Goal: Task Accomplishment & Management: Use online tool/utility

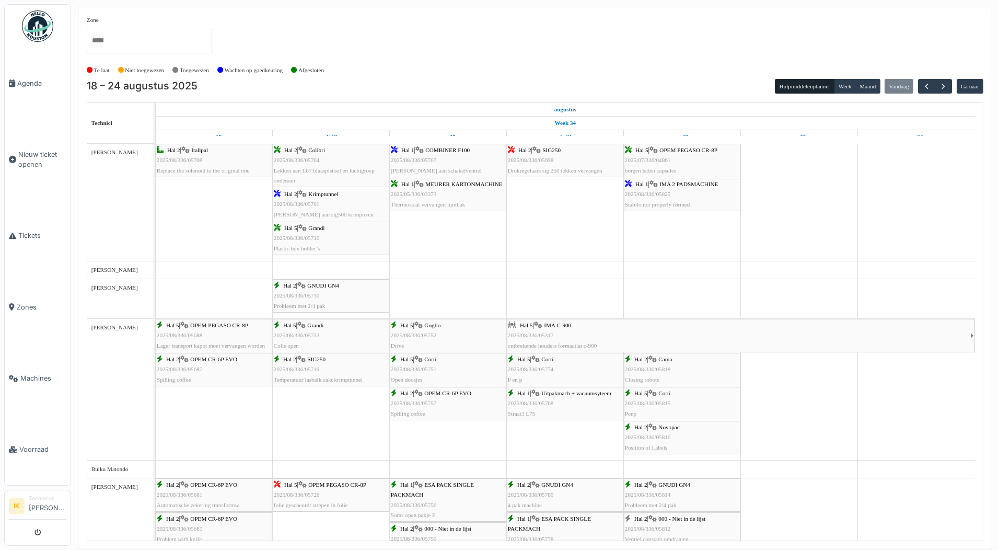
scroll to position [732, 0]
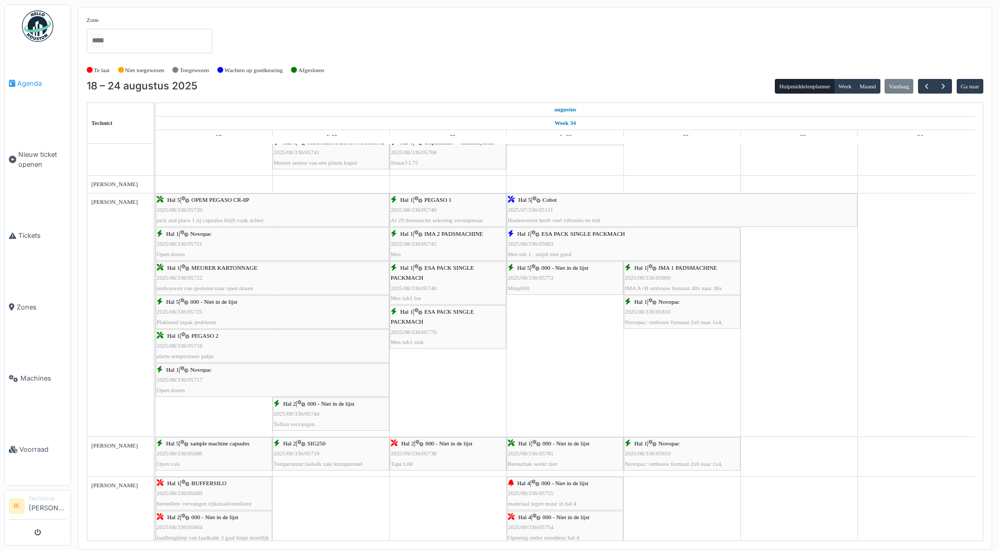
click at [31, 82] on span "Agenda" at bounding box center [41, 83] width 49 height 10
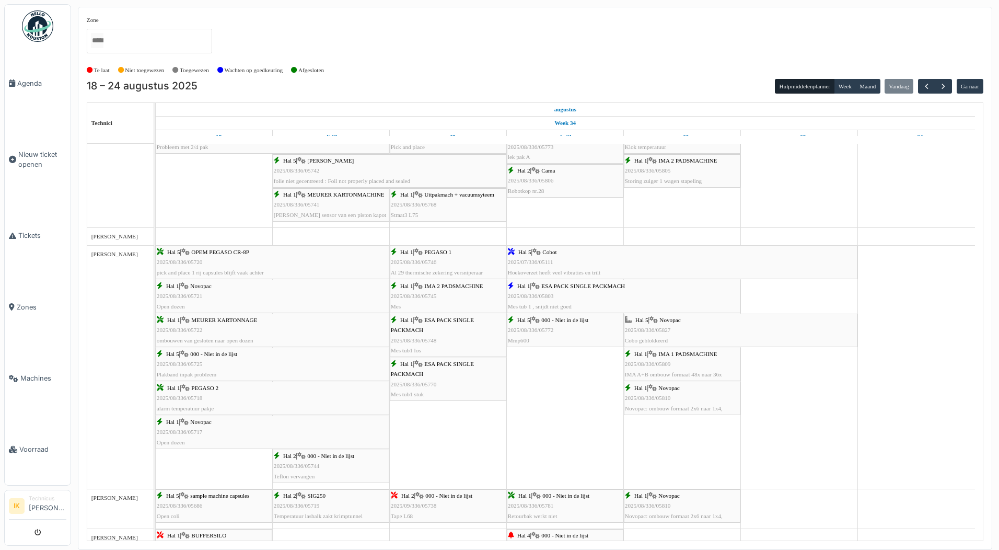
scroll to position [732, 0]
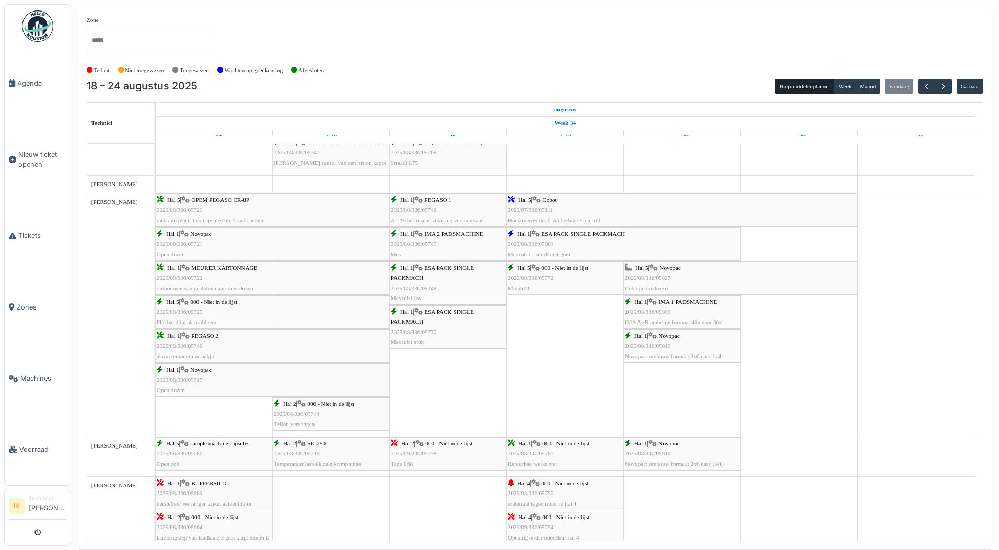
click at [670, 277] on span "2025/08/336/05827" at bounding box center [648, 277] width 46 height 6
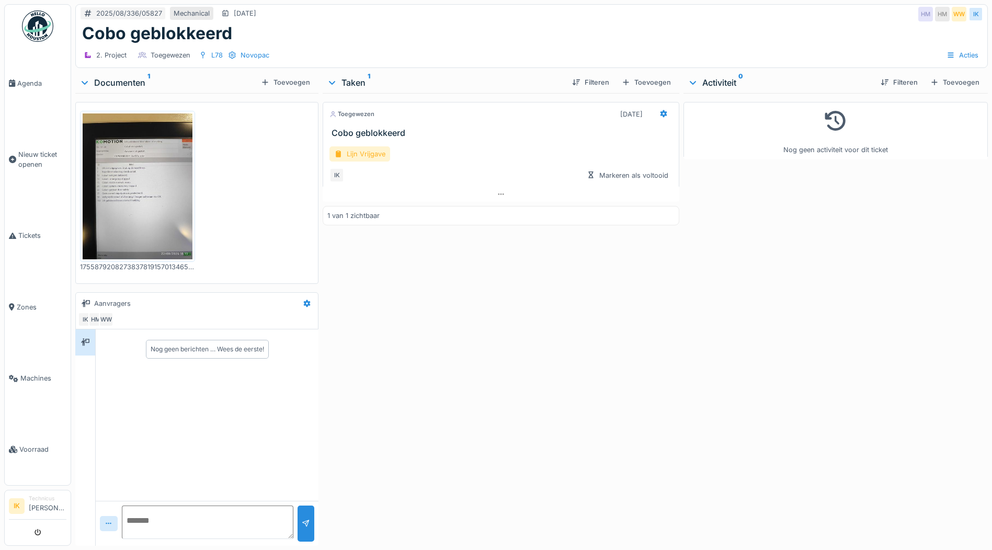
click at [354, 156] on div "Lijn Vrijgave" at bounding box center [359, 153] width 61 height 15
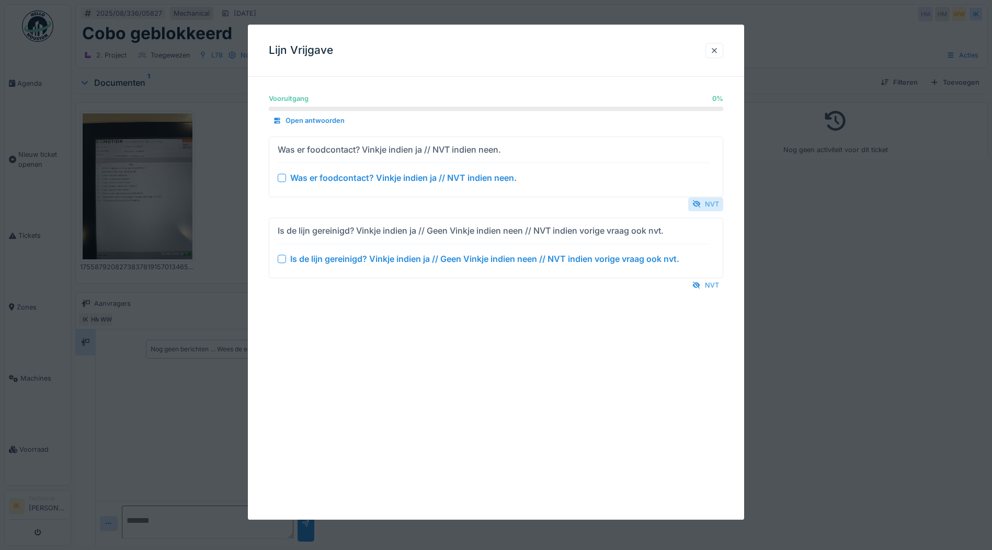
click at [700, 202] on div at bounding box center [696, 204] width 8 height 10
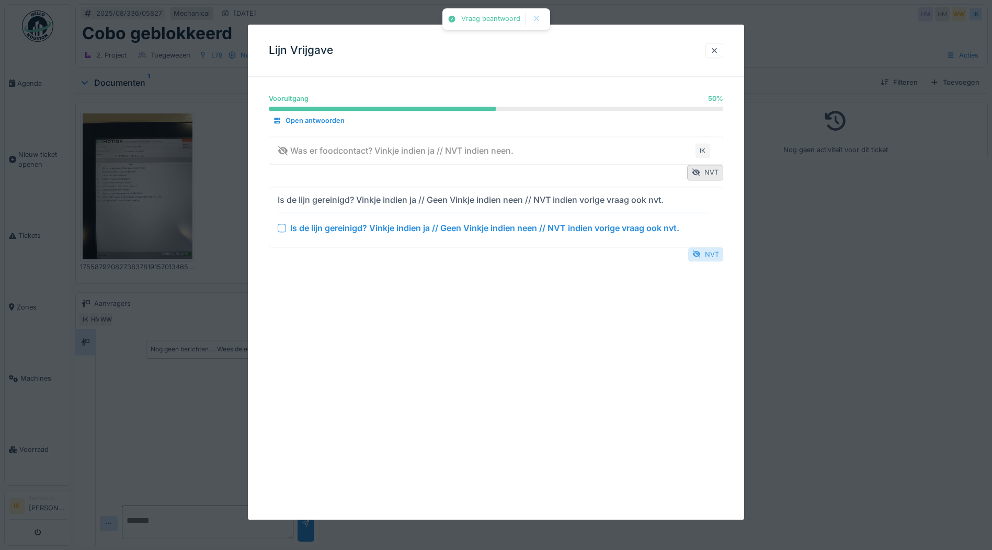
click at [709, 255] on div "NVT" at bounding box center [705, 254] width 35 height 14
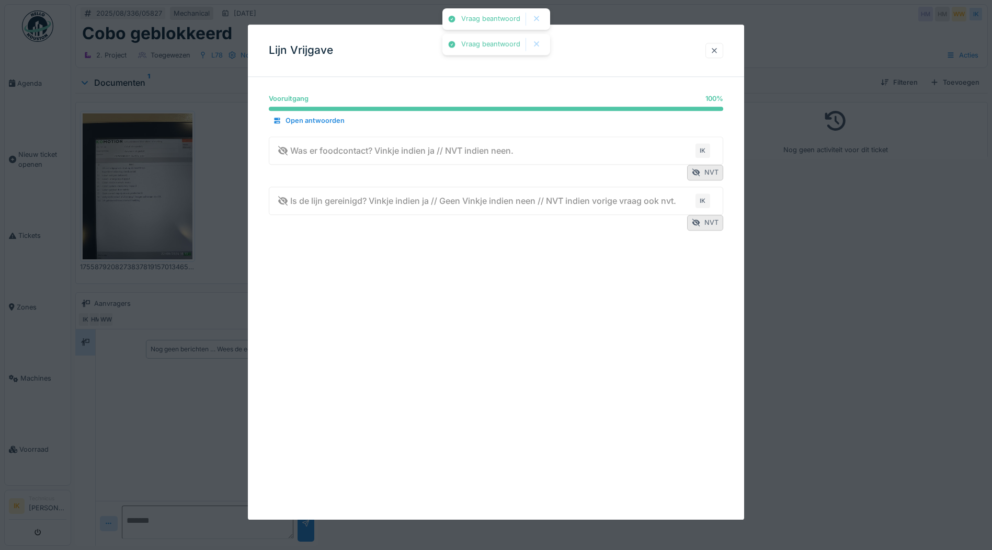
click at [718, 50] on div at bounding box center [714, 50] width 8 height 10
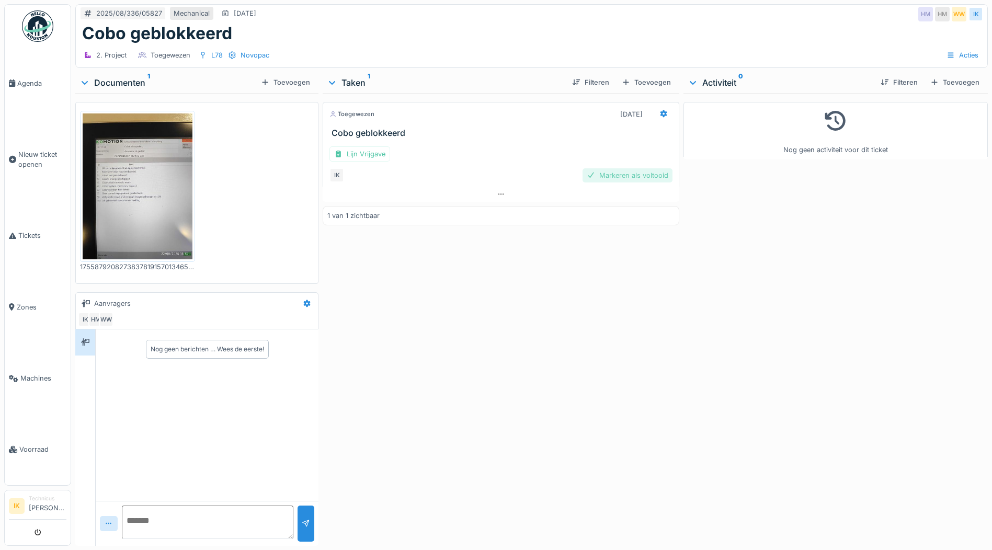
click at [628, 175] on div "Markeren als voltooid" at bounding box center [627, 175] width 90 height 14
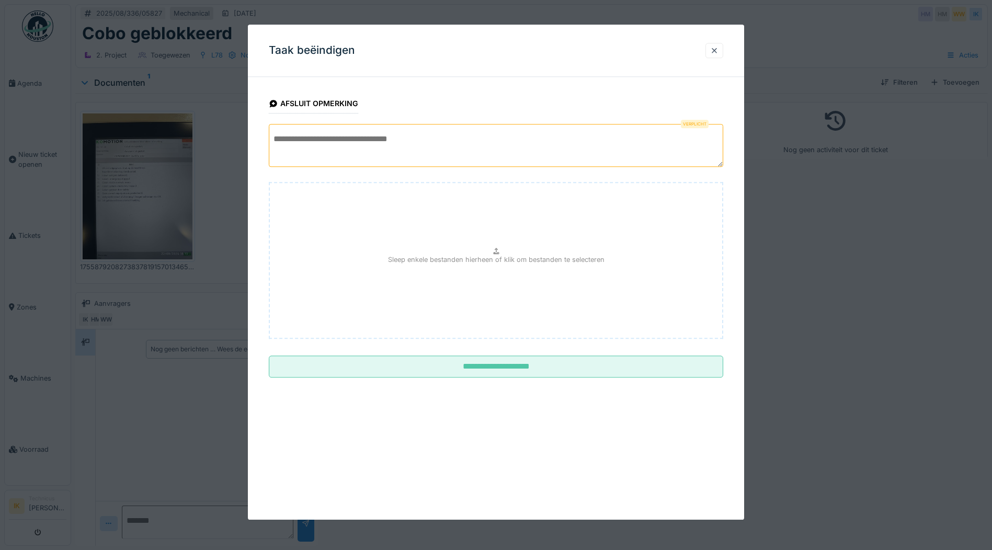
click at [342, 139] on textarea at bounding box center [496, 145] width 454 height 43
click at [389, 139] on textarea "**********" at bounding box center [496, 145] width 454 height 43
click at [456, 138] on textarea "**********" at bounding box center [496, 145] width 454 height 43
click at [420, 139] on textarea "**********" at bounding box center [496, 145] width 454 height 43
click at [479, 137] on textarea "**********" at bounding box center [496, 145] width 454 height 43
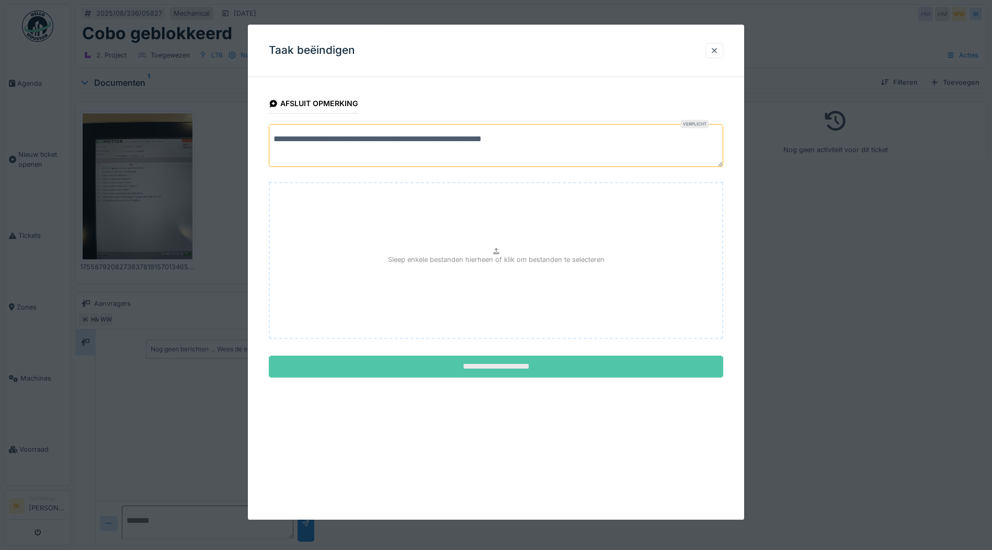
type textarea "**********"
click at [498, 365] on input "**********" at bounding box center [496, 367] width 454 height 22
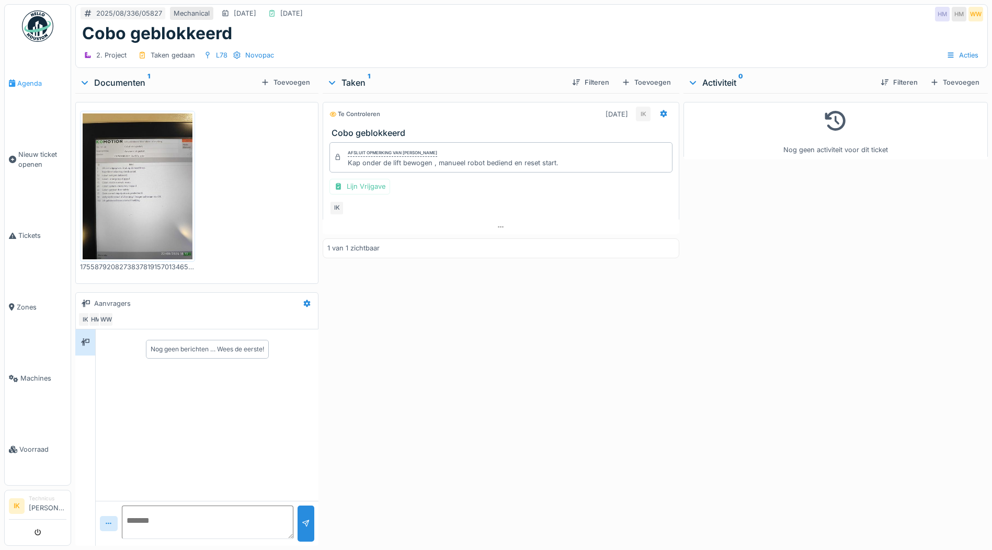
click at [27, 82] on span "Agenda" at bounding box center [41, 83] width 49 height 10
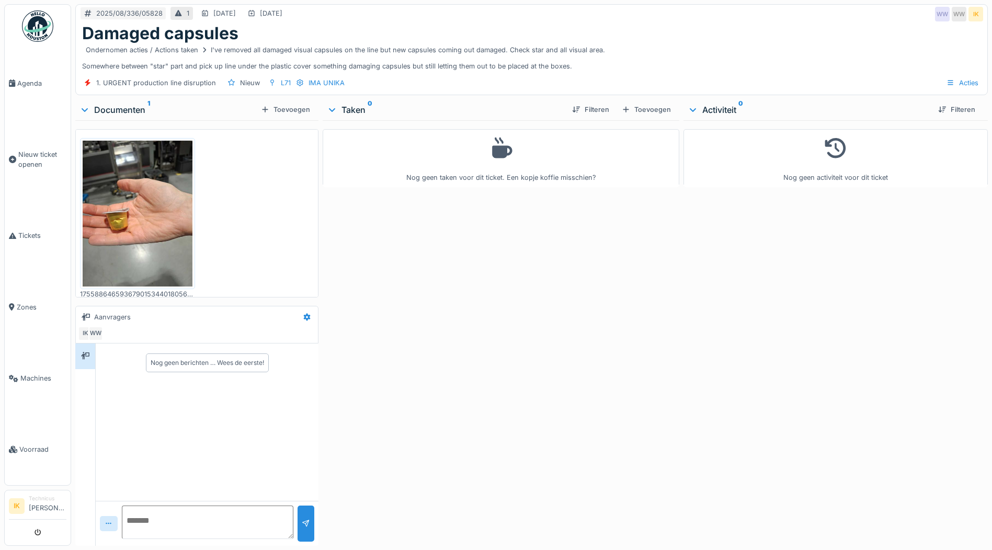
scroll to position [8, 0]
click at [498, 158] on div "Nog geen taken voor dit ticket. Een kopje koffie misschien?" at bounding box center [500, 158] width 343 height 49
click at [714, 104] on div "Activiteit 0" at bounding box center [808, 110] width 242 height 13
click at [712, 104] on div "Activiteit 0" at bounding box center [808, 110] width 242 height 13
click at [350, 104] on div "Taken 0" at bounding box center [445, 110] width 237 height 13
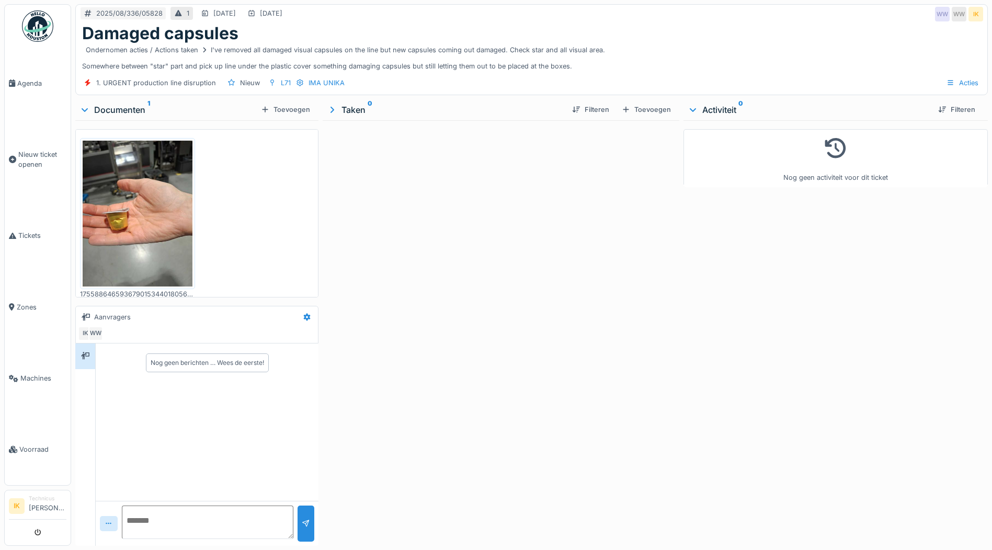
click at [350, 104] on div "Taken 0" at bounding box center [445, 110] width 237 height 13
click at [289, 102] on div "Toevoegen" at bounding box center [286, 109] width 58 height 14
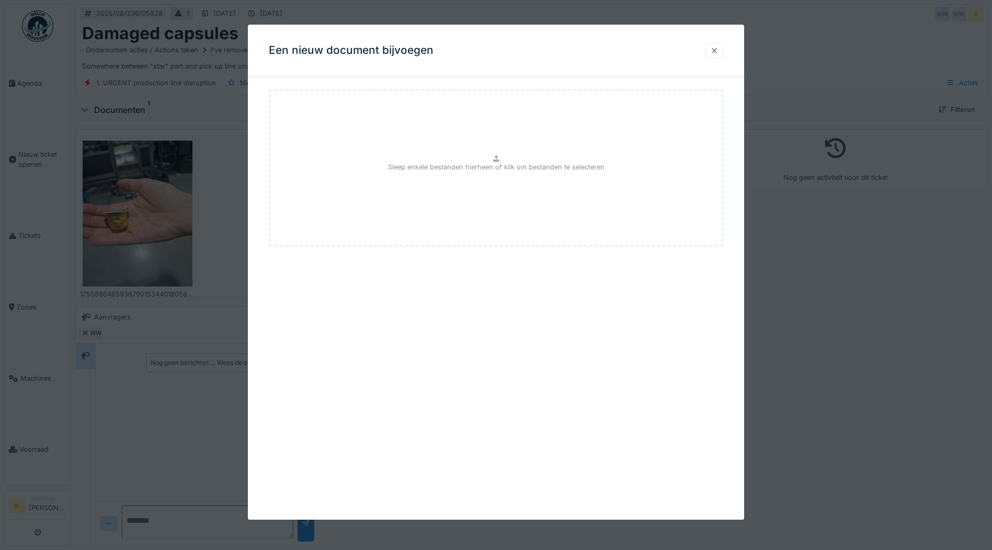
click at [717, 51] on div at bounding box center [714, 50] width 8 height 10
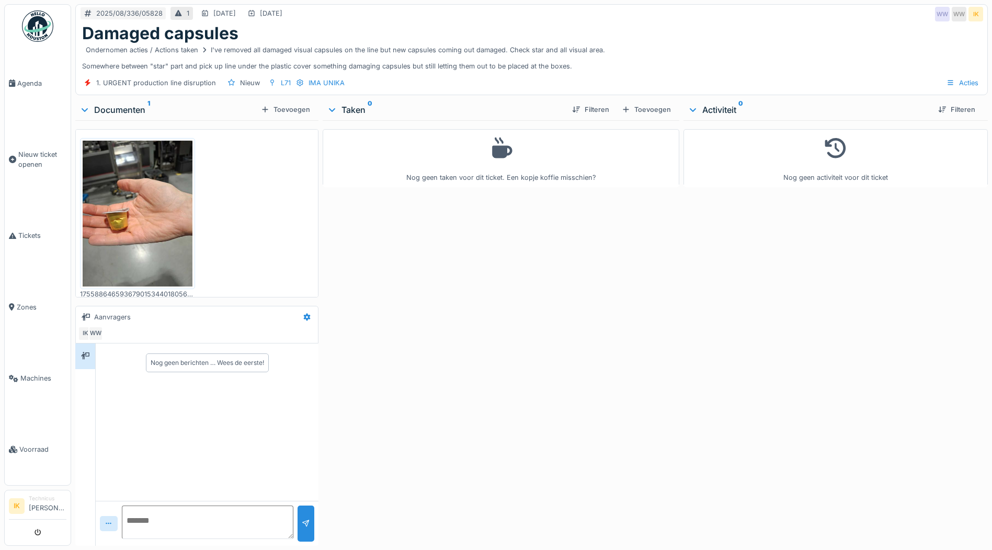
scroll to position [0, 0]
click at [306, 316] on icon at bounding box center [307, 317] width 7 height 7
click at [334, 339] on div "Bewerken" at bounding box center [340, 340] width 85 height 16
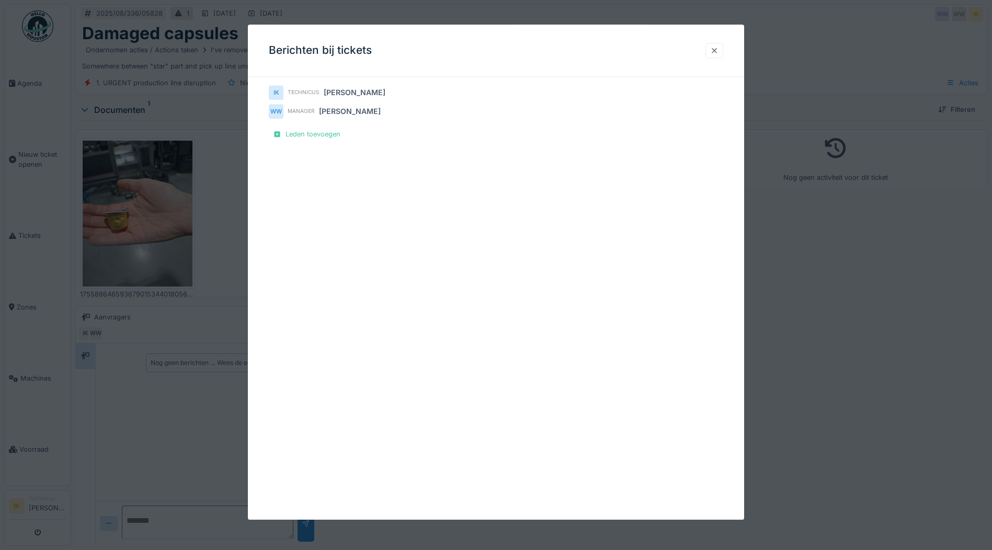
click at [718, 50] on div at bounding box center [714, 50] width 8 height 10
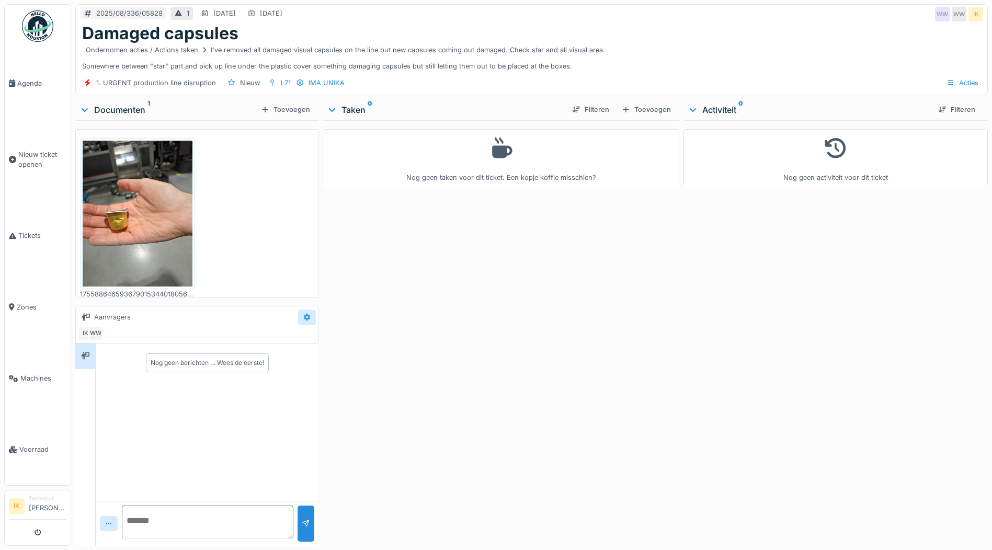
click at [304, 316] on icon at bounding box center [307, 317] width 8 height 7
click at [328, 340] on div "Bewerken" at bounding box center [340, 340] width 85 height 16
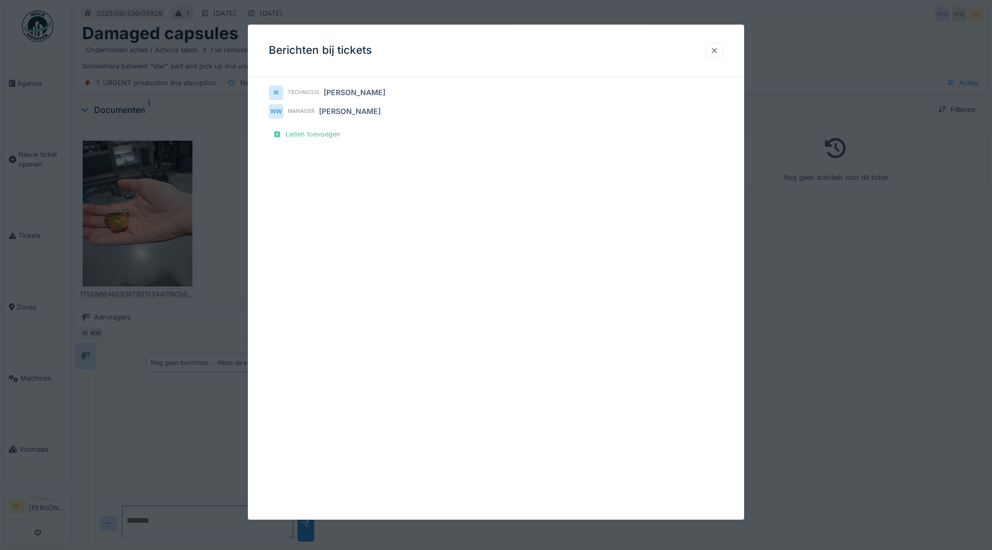
click at [715, 49] on div at bounding box center [714, 50] width 8 height 10
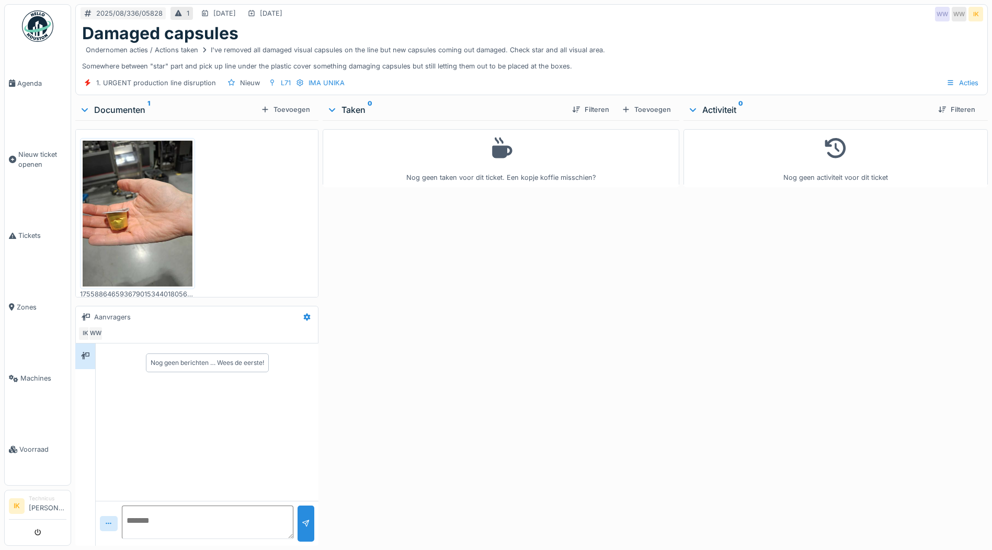
click at [110, 111] on div "Documenten 1" at bounding box center [167, 110] width 177 height 13
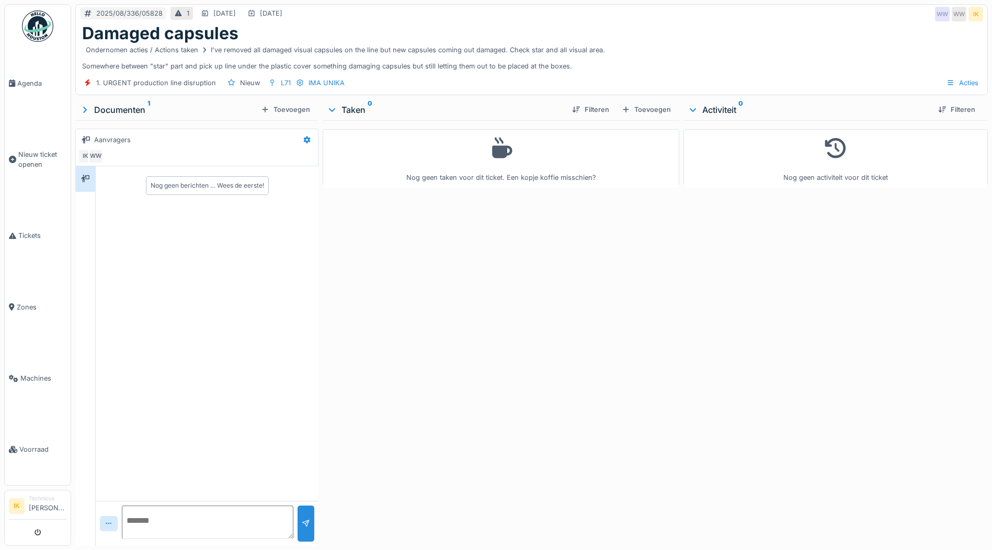
click at [110, 111] on div "Documenten 1" at bounding box center [167, 110] width 177 height 13
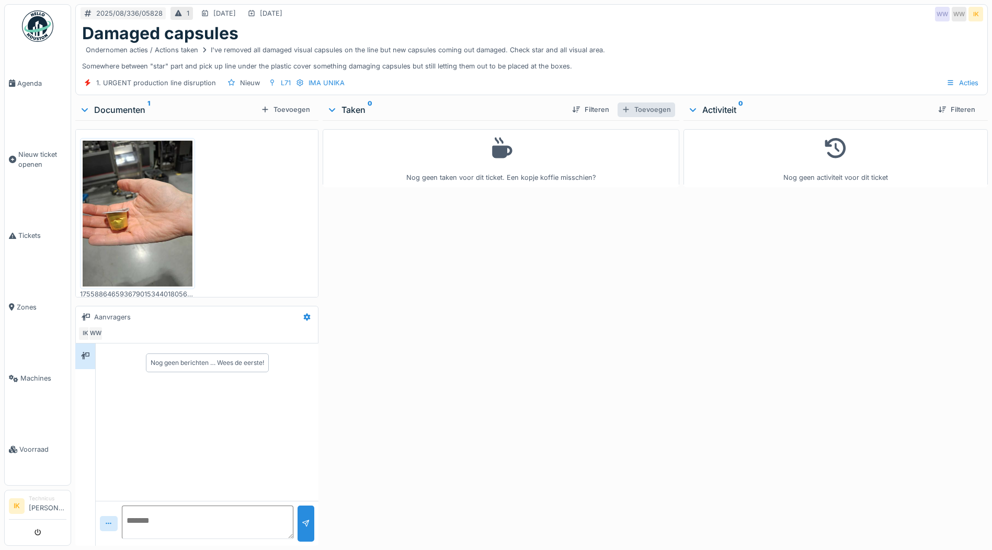
click at [642, 108] on div "Toevoegen" at bounding box center [646, 109] width 58 height 14
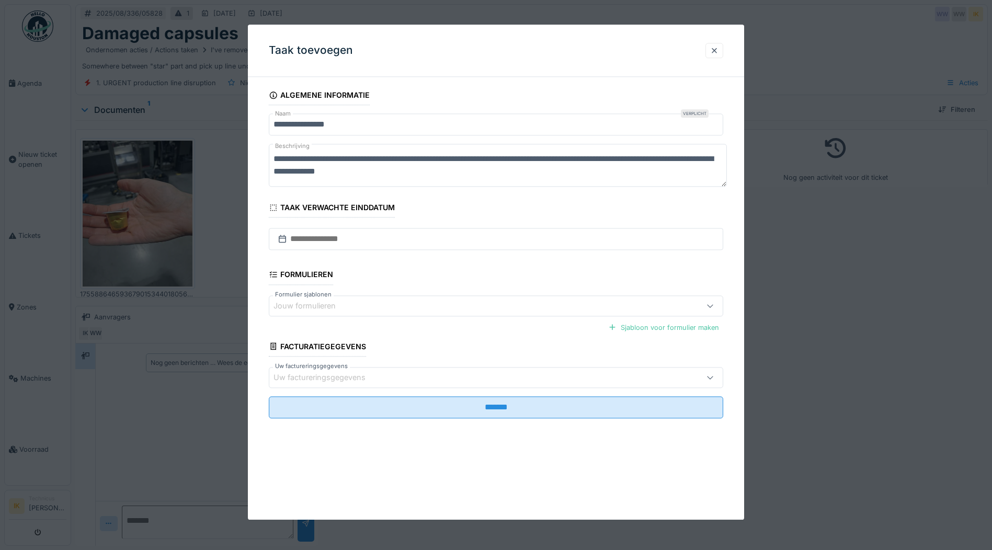
click at [275, 208] on icon at bounding box center [273, 207] width 9 height 7
click at [299, 205] on div "Taak verwachte einddatum" at bounding box center [332, 209] width 126 height 18
click at [307, 240] on input "text" at bounding box center [496, 239] width 454 height 22
click at [423, 200] on fieldset "**********" at bounding box center [496, 255] width 454 height 341
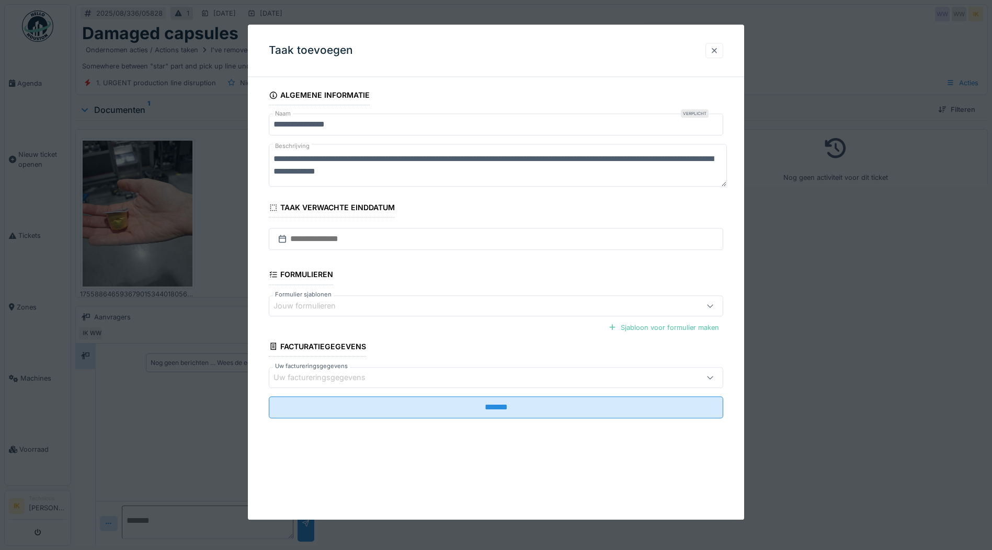
click at [718, 50] on div at bounding box center [714, 50] width 8 height 10
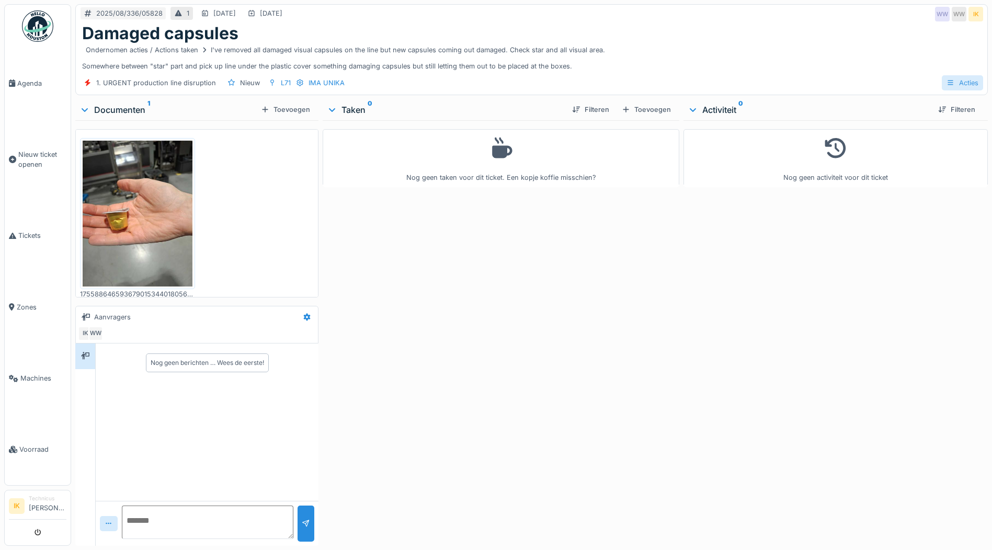
click at [960, 82] on div "Acties" at bounding box center [961, 82] width 41 height 15
click at [835, 38] on div "Damaged capsules" at bounding box center [531, 34] width 899 height 20
click at [116, 13] on div "2025/08/336/05828" at bounding box center [129, 13] width 66 height 10
click at [552, 328] on div "Nog geen taken voor dit ticket. Een kopje koffie misschien?" at bounding box center [501, 330] width 357 height 421
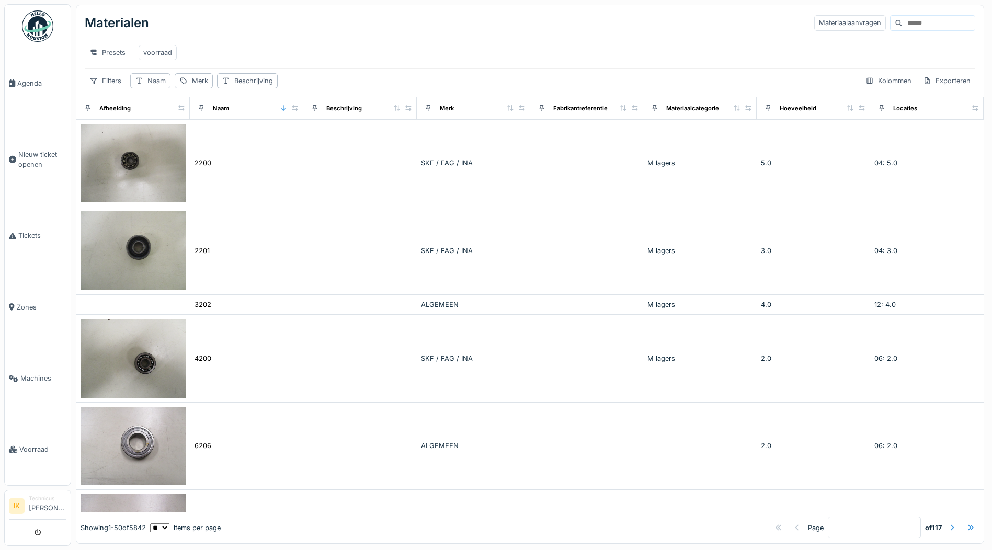
click at [154, 86] on div "Naam" at bounding box center [156, 81] width 18 height 10
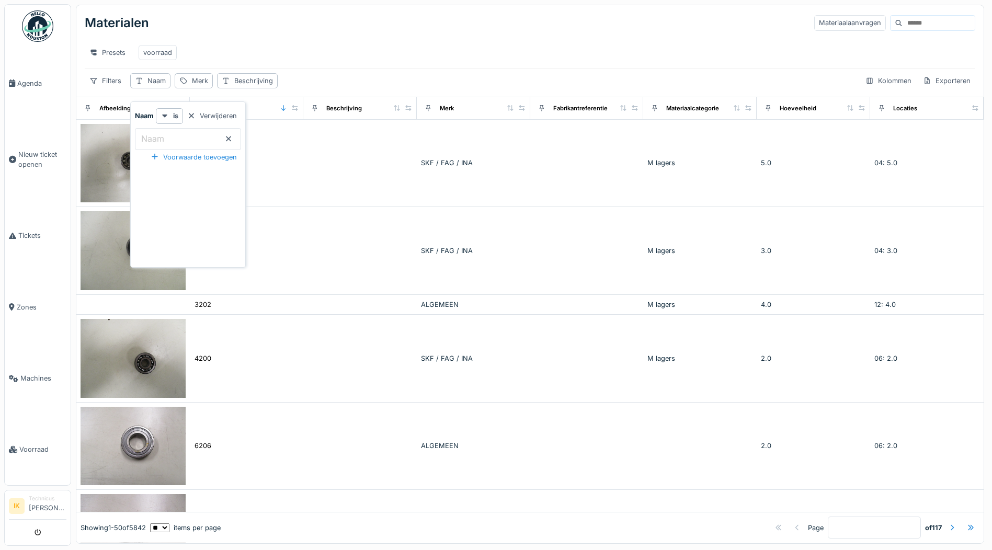
click at [155, 136] on label "Naam" at bounding box center [152, 138] width 27 height 13
click at [155, 136] on input "Naam" at bounding box center [188, 139] width 106 height 22
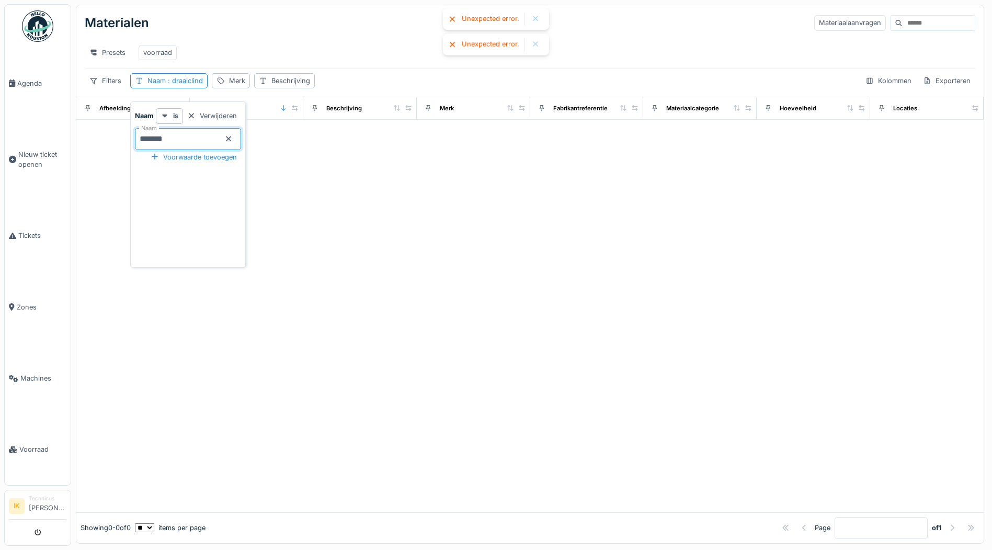
type input "******"
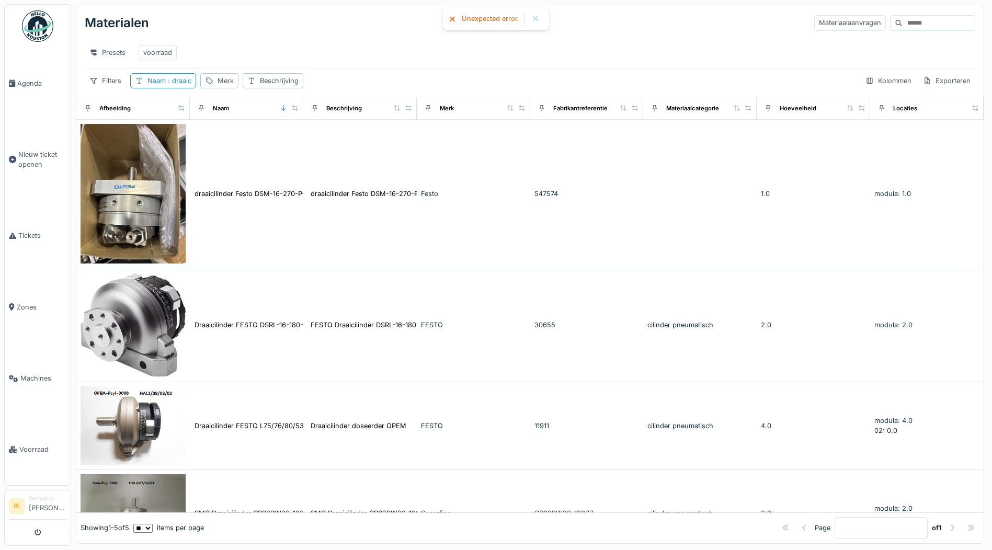
click at [403, 38] on div "Presets voorraad" at bounding box center [530, 53] width 890 height 32
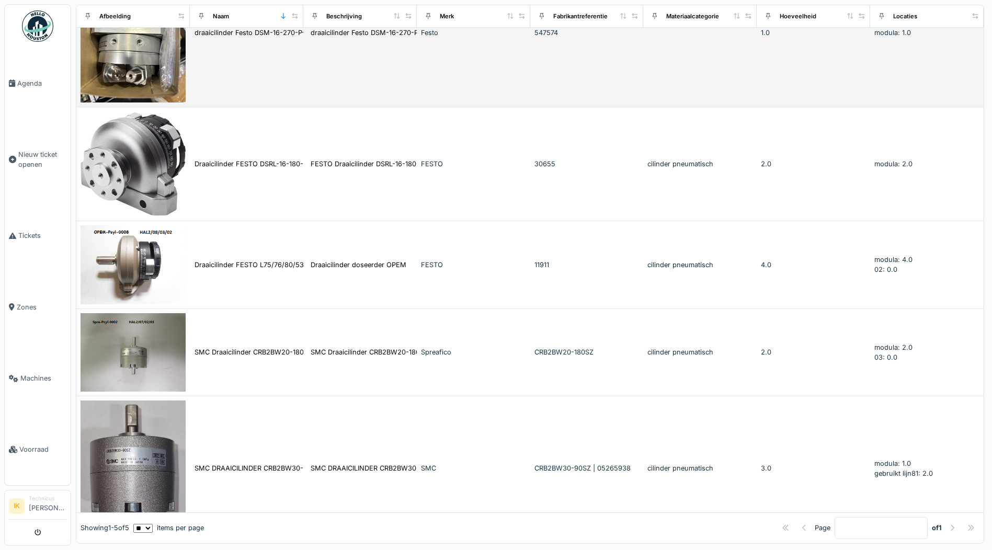
scroll to position [195, 0]
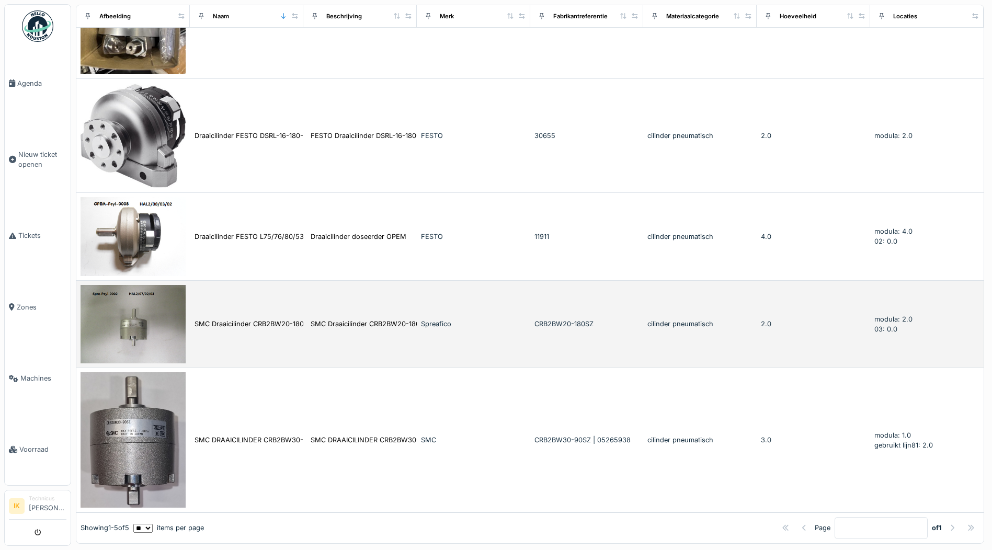
click at [135, 300] on img at bounding box center [133, 324] width 105 height 79
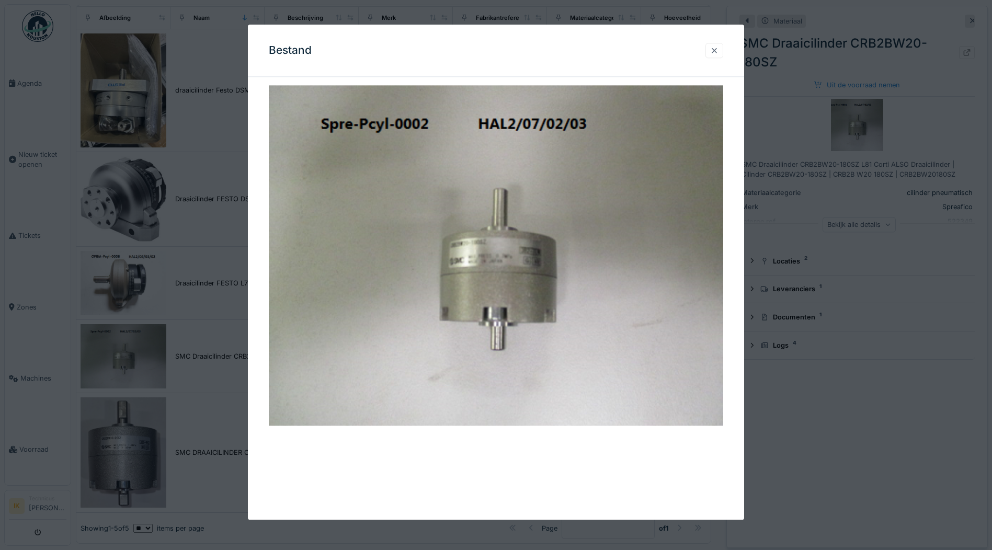
click at [718, 49] on div at bounding box center [714, 50] width 8 height 10
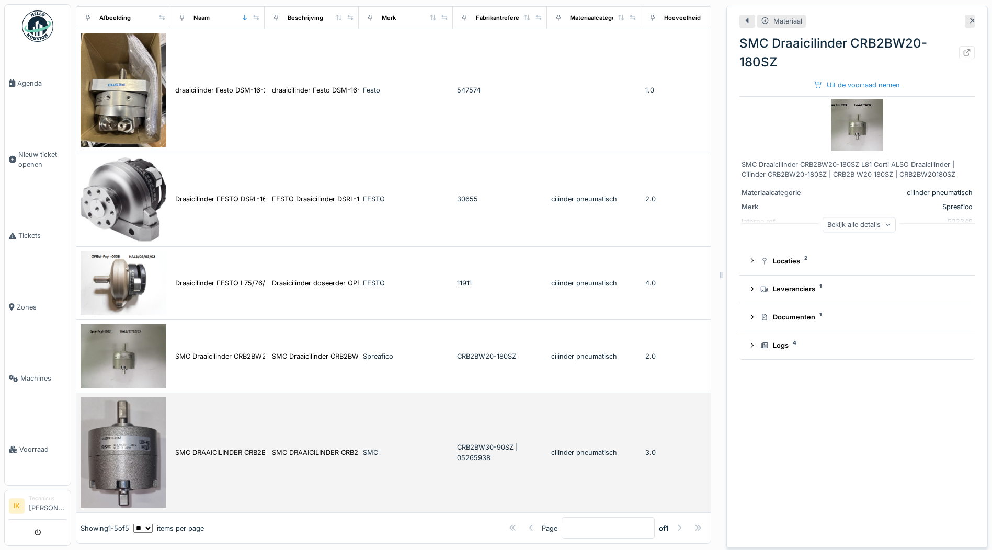
click at [136, 412] on img at bounding box center [124, 452] width 86 height 110
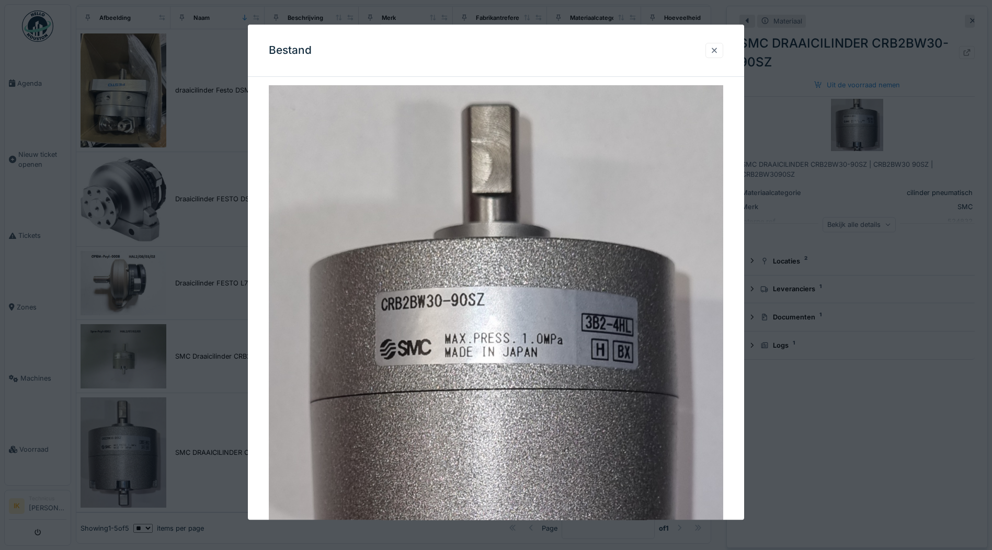
click at [718, 49] on div at bounding box center [714, 50] width 8 height 10
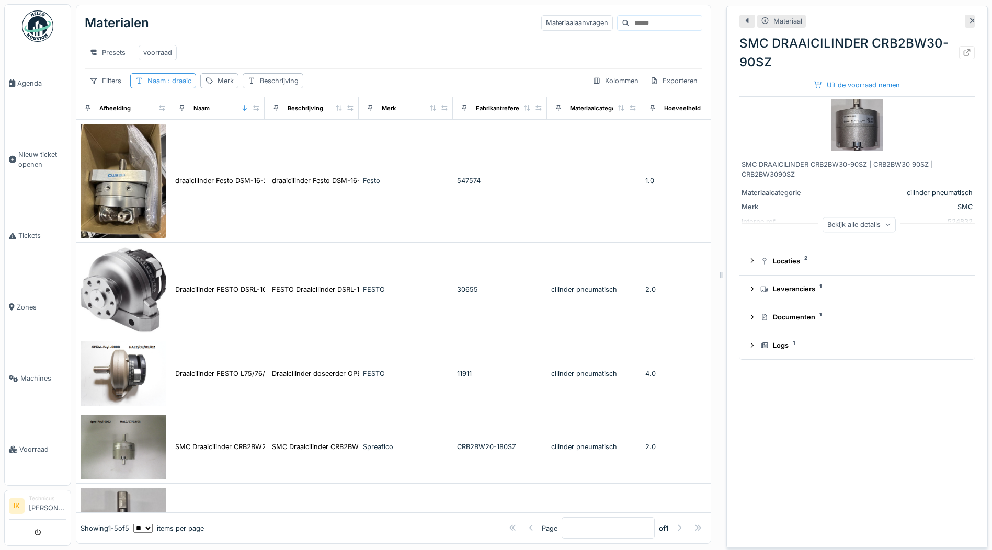
click at [175, 81] on span ": draaic" at bounding box center [179, 81] width 26 height 8
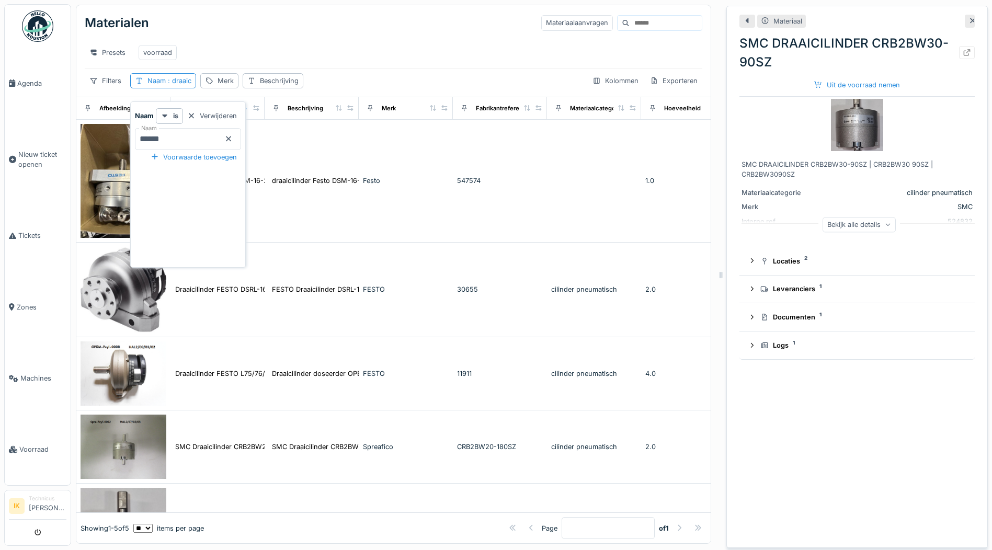
click at [231, 136] on icon at bounding box center [228, 138] width 5 height 5
click at [198, 130] on input "Naam" at bounding box center [188, 139] width 106 height 22
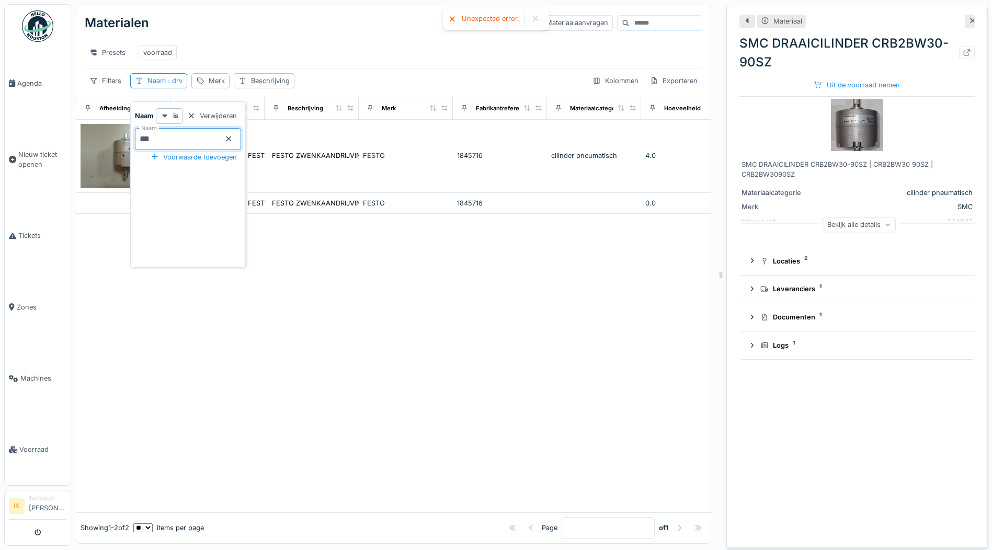
type input "****"
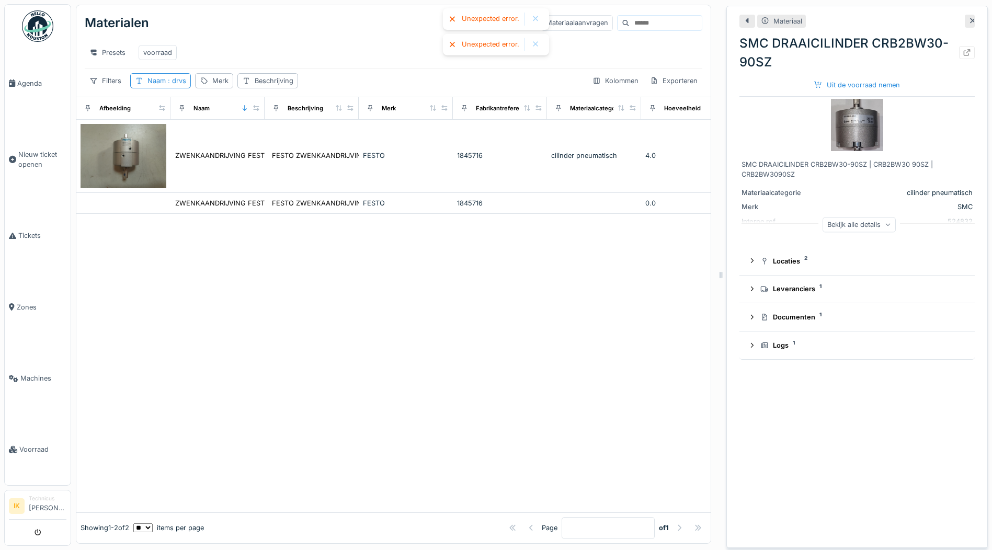
click at [269, 19] on div "Materialen Materiaalaanvragen" at bounding box center [393, 22] width 617 height 27
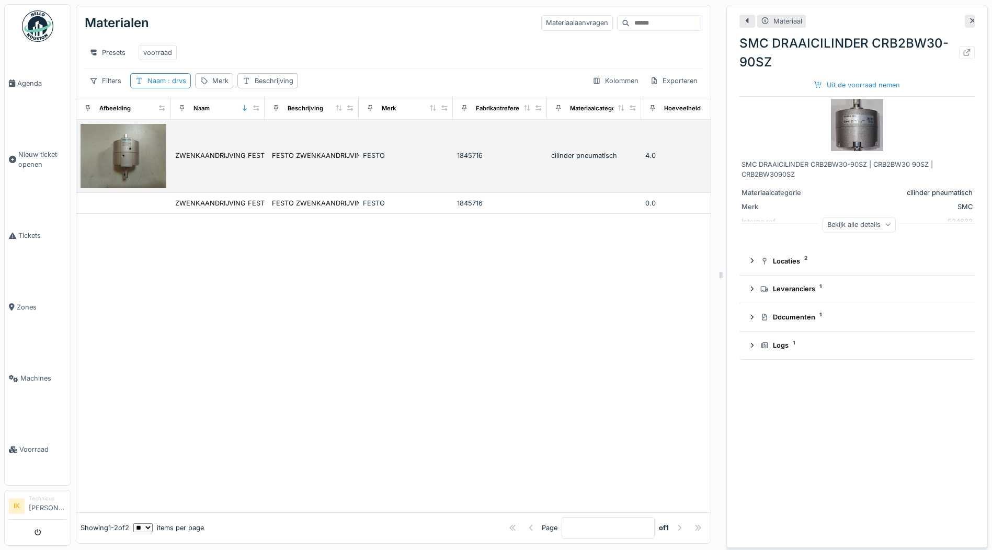
click at [136, 155] on img at bounding box center [124, 156] width 86 height 64
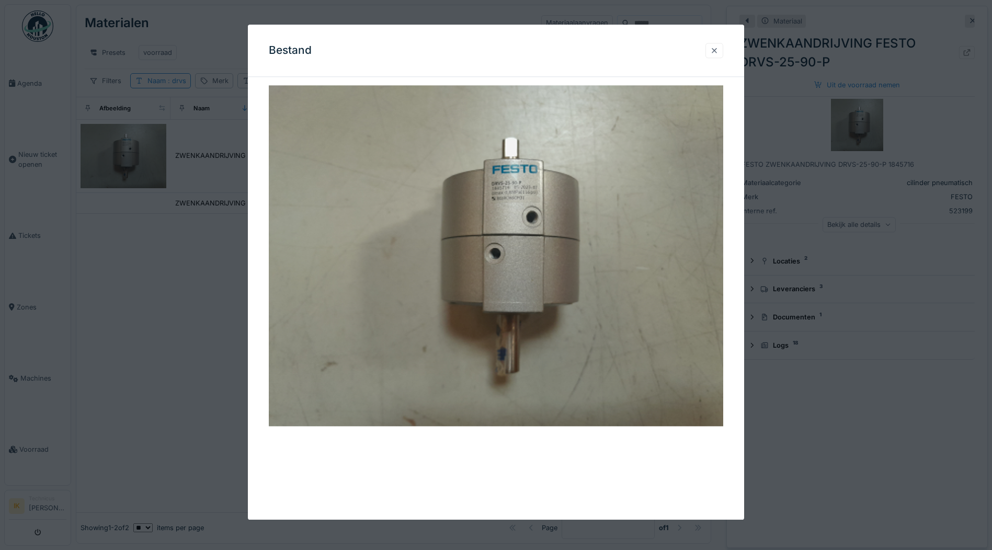
click at [718, 52] on div at bounding box center [714, 50] width 8 height 10
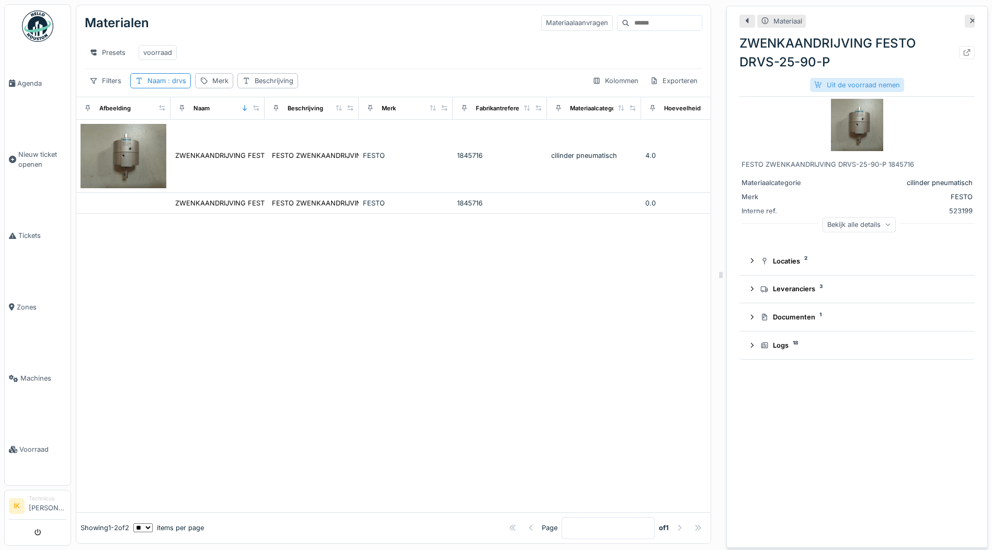
click at [852, 78] on div "Uit de voorraad nemen" at bounding box center [857, 85] width 94 height 14
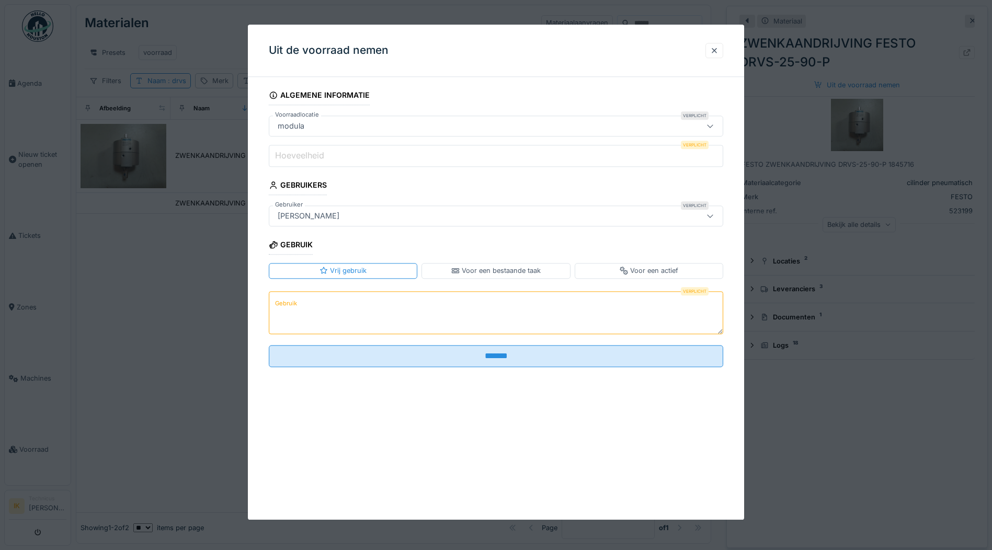
click at [285, 157] on label "Hoeveelheid" at bounding box center [299, 156] width 53 height 13
click at [285, 157] on input "Hoeveelheid" at bounding box center [496, 156] width 454 height 22
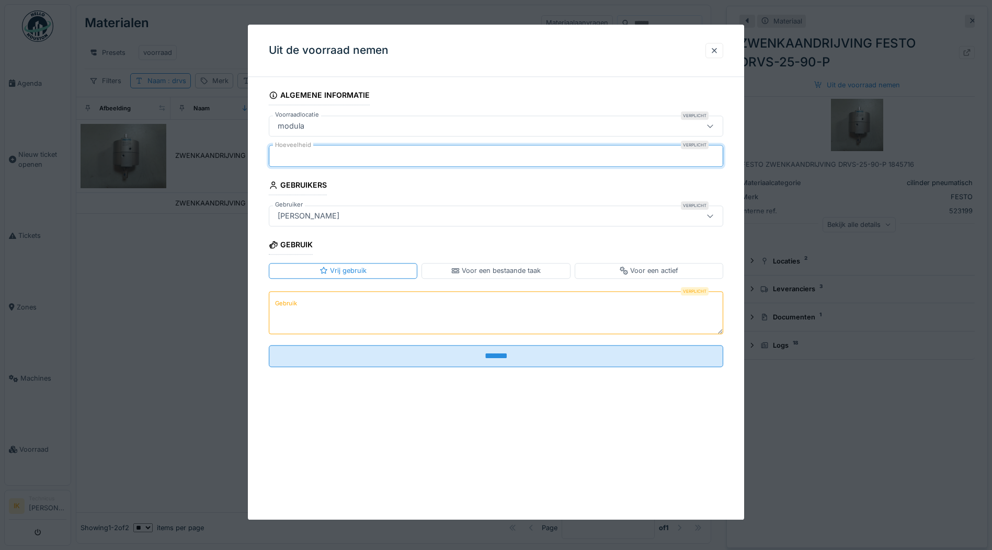
type input "*"
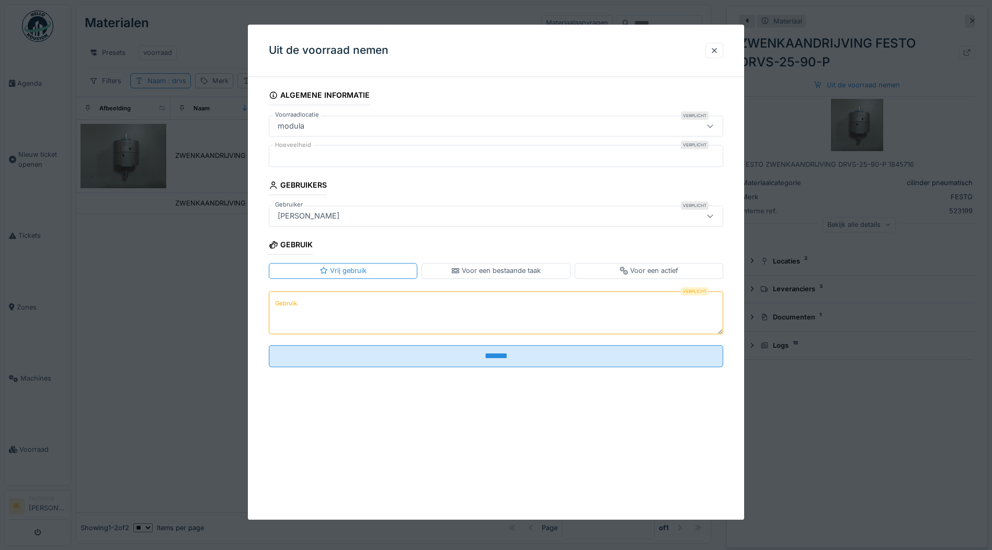
click at [318, 307] on textarea "Gebruik" at bounding box center [496, 312] width 454 height 43
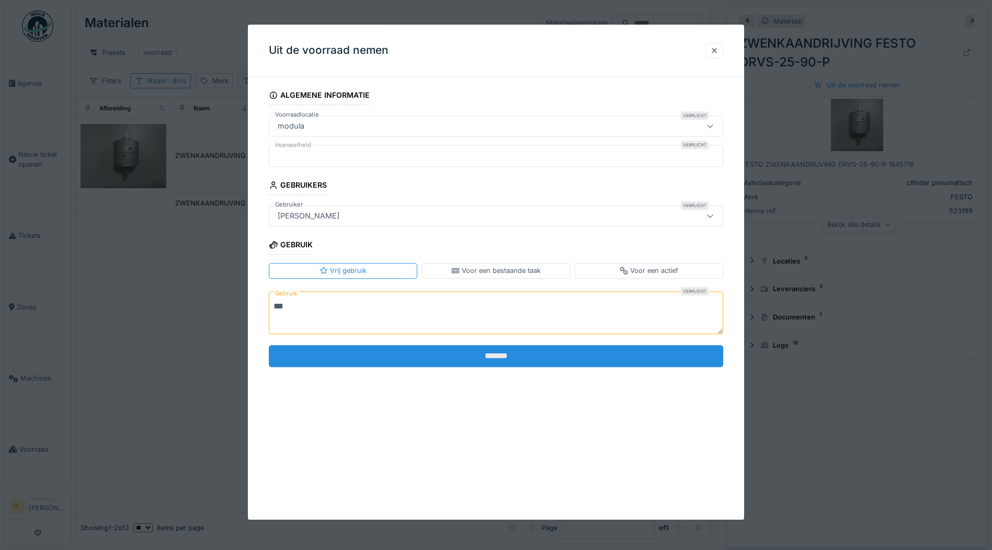
type textarea "***"
click at [442, 361] on input "*******" at bounding box center [496, 356] width 454 height 22
click at [444, 357] on input "*******" at bounding box center [496, 356] width 454 height 22
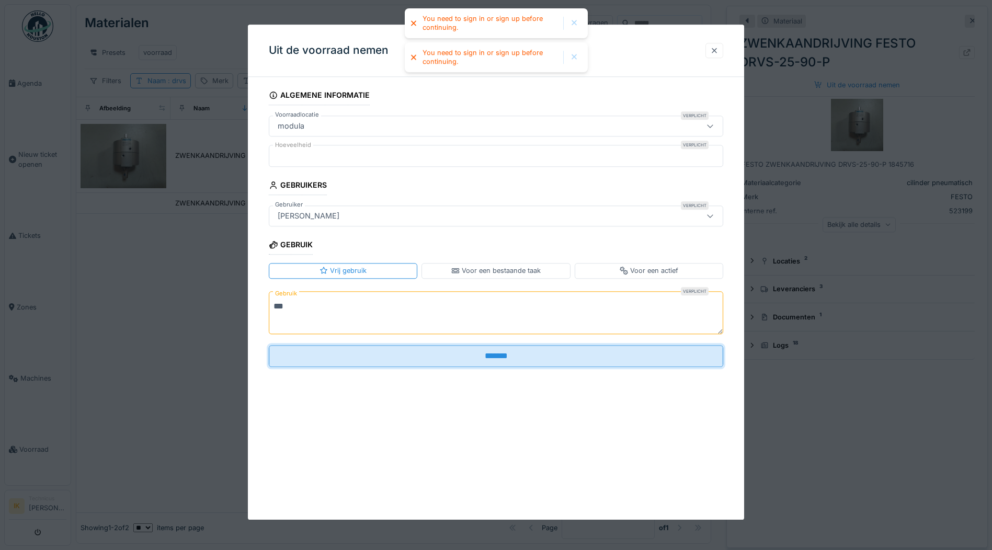
click at [718, 51] on div at bounding box center [714, 50] width 8 height 10
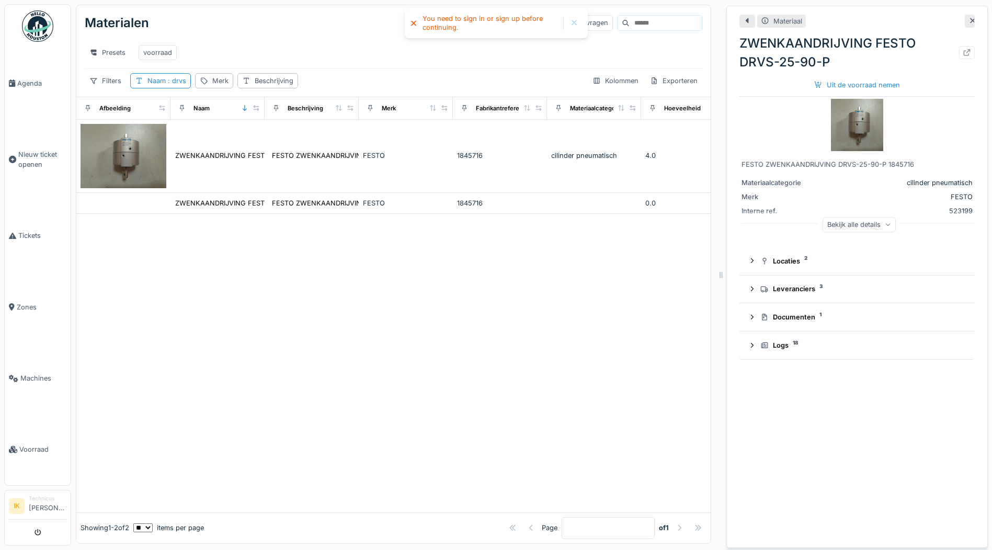
click at [318, 41] on div "Presets voorraad" at bounding box center [393, 53] width 617 height 24
click at [321, 41] on div "Presets voorraad" at bounding box center [393, 53] width 617 height 24
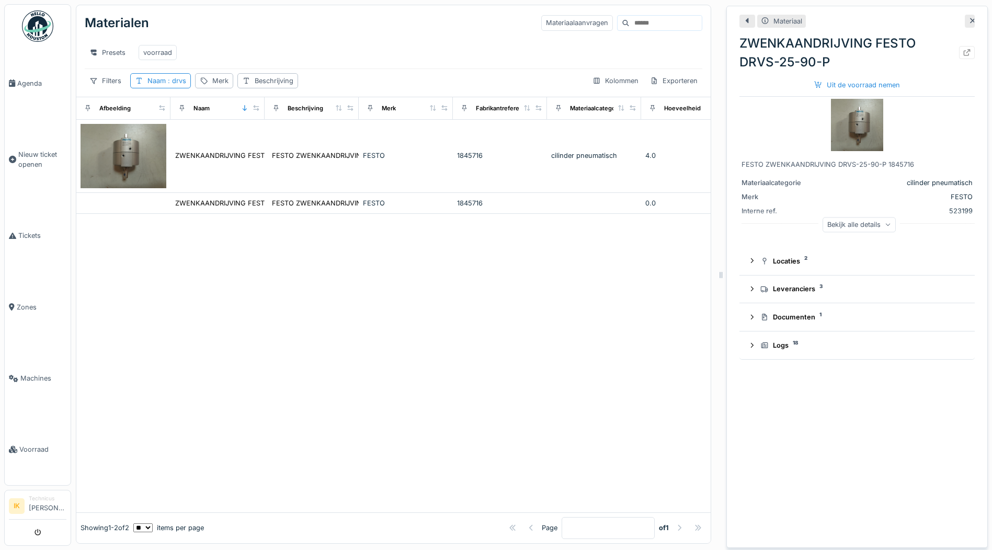
click at [321, 41] on div "Presets voorraad" at bounding box center [393, 53] width 617 height 24
click at [29, 444] on span "Voorraad" at bounding box center [42, 449] width 47 height 10
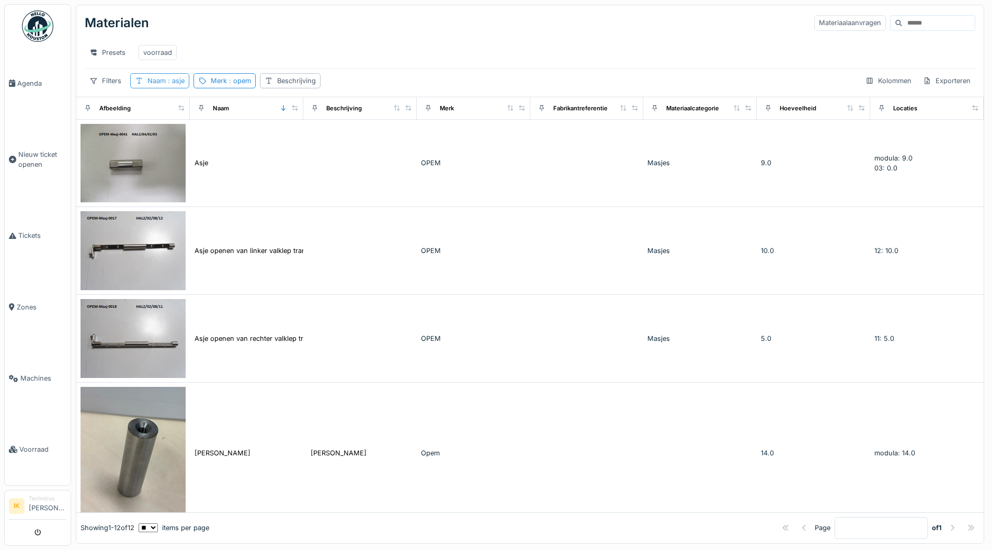
click at [176, 85] on span ": asje" at bounding box center [175, 81] width 19 height 8
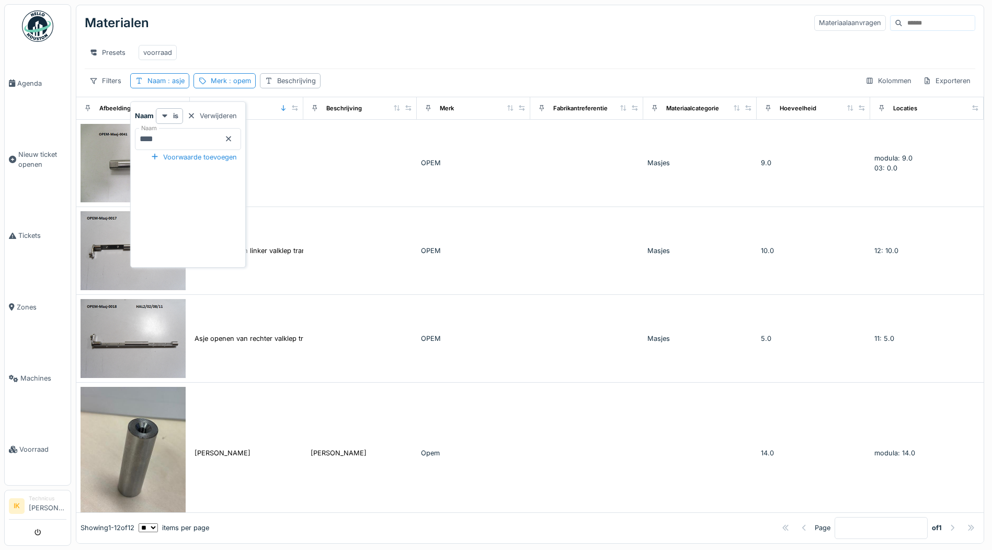
click at [233, 137] on icon at bounding box center [228, 138] width 8 height 7
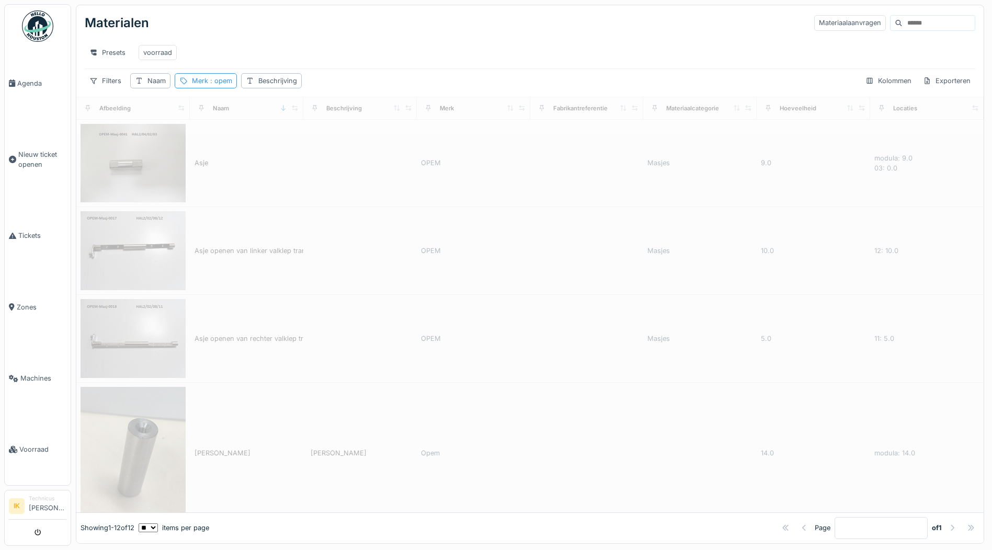
click at [244, 88] on div "Beschrijving" at bounding box center [271, 80] width 61 height 15
click at [219, 85] on span ": opem" at bounding box center [220, 81] width 24 height 8
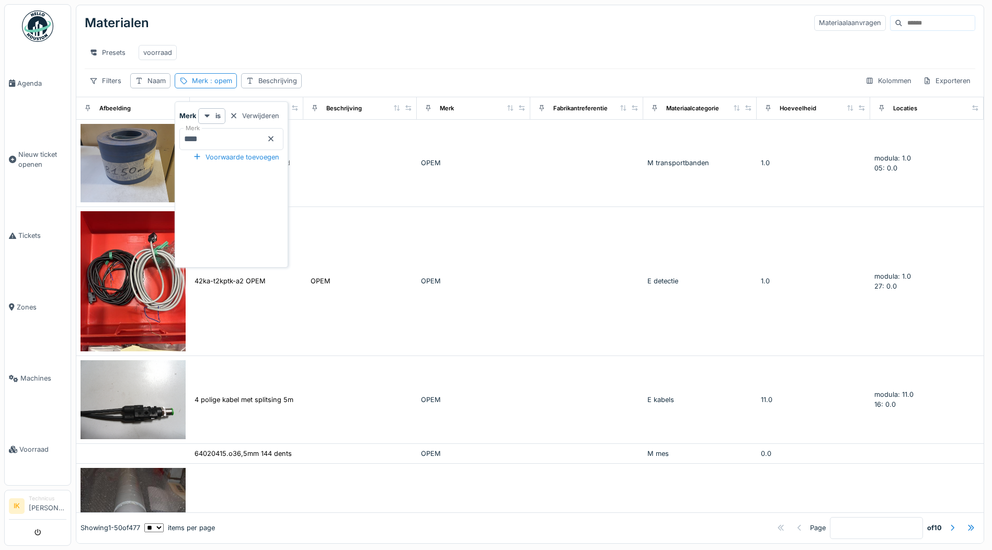
click at [275, 137] on icon at bounding box center [271, 138] width 8 height 7
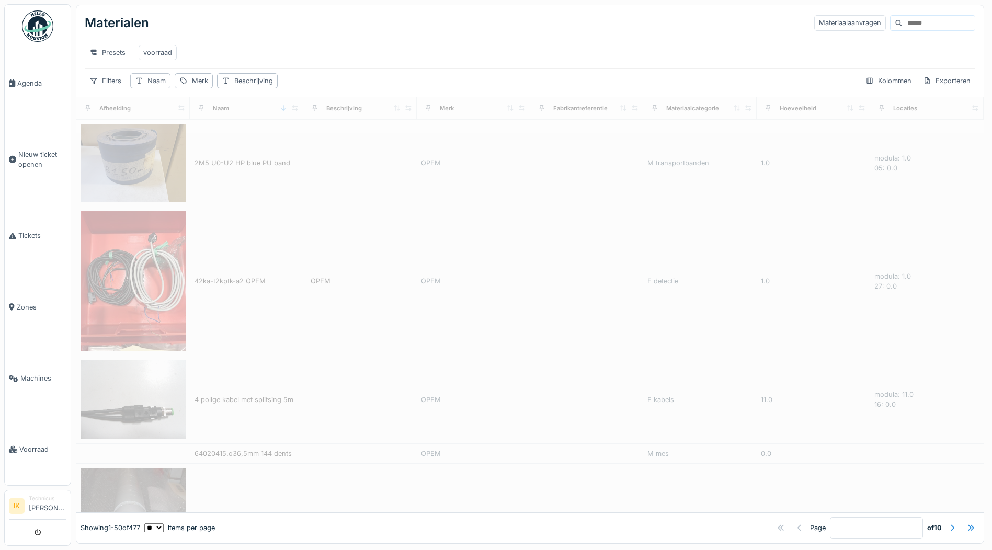
click at [161, 86] on div "Naam" at bounding box center [156, 81] width 18 height 10
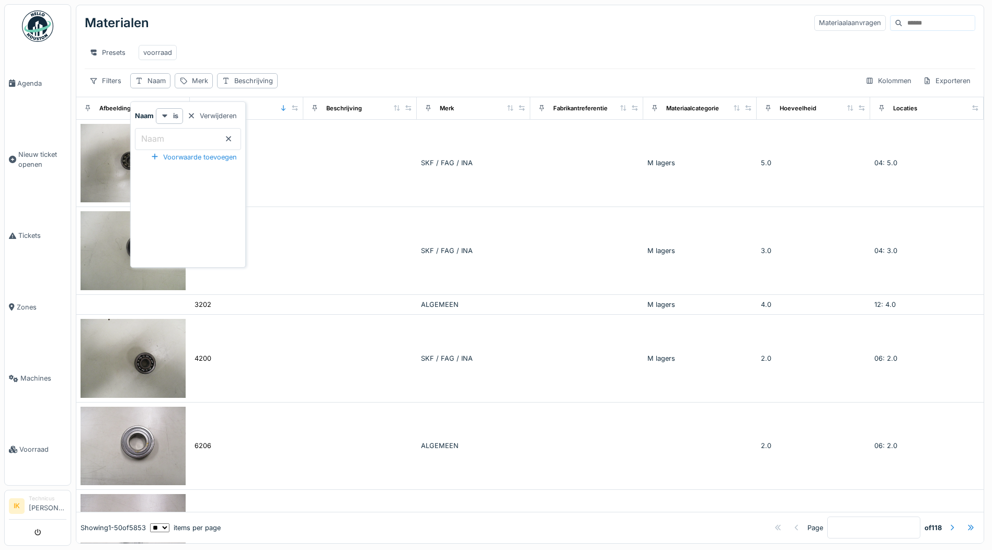
click at [161, 139] on label "Naam" at bounding box center [152, 138] width 27 height 13
click at [161, 139] on input "Naam" at bounding box center [188, 139] width 106 height 22
type input "****"
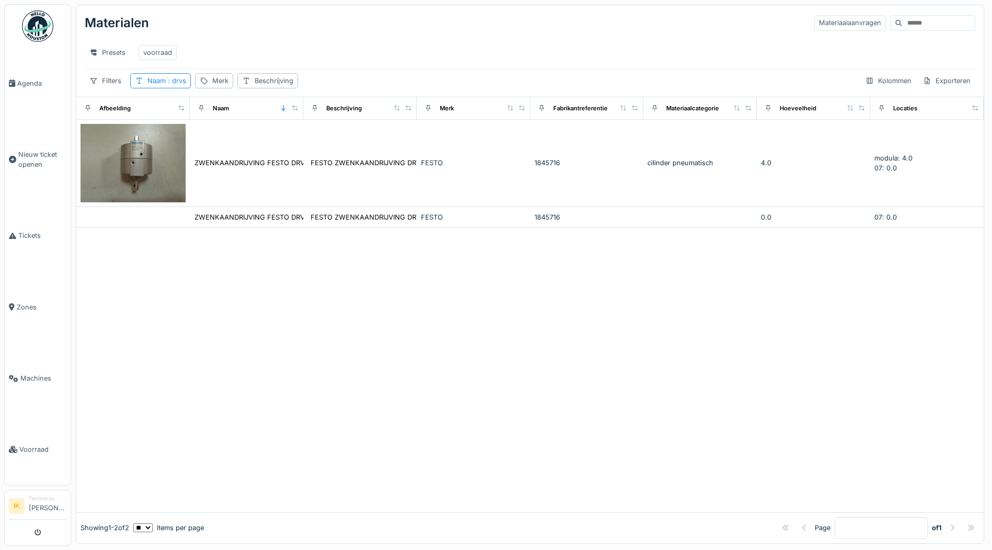
click at [303, 15] on div "Materialen Materiaalaanvragen" at bounding box center [530, 22] width 890 height 27
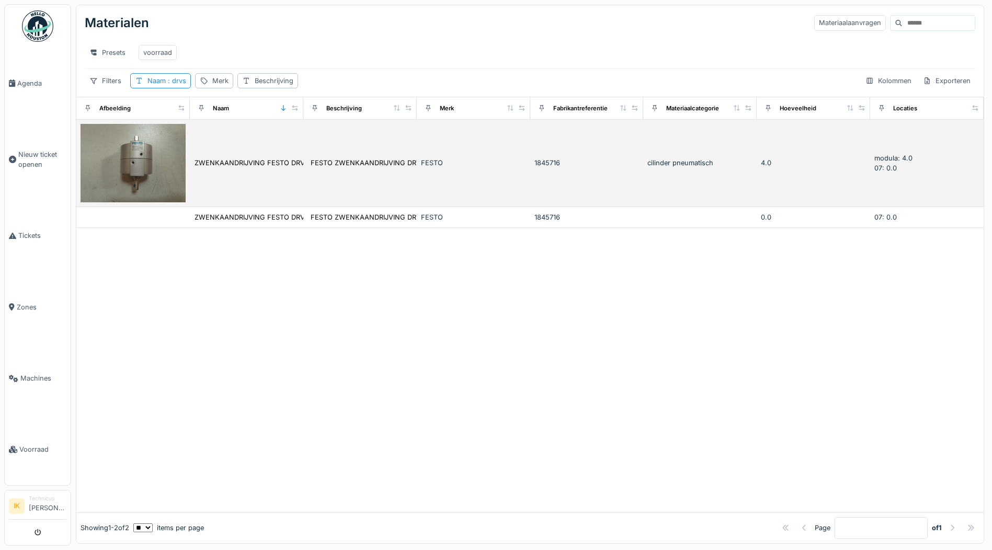
click at [159, 167] on img at bounding box center [133, 163] width 105 height 79
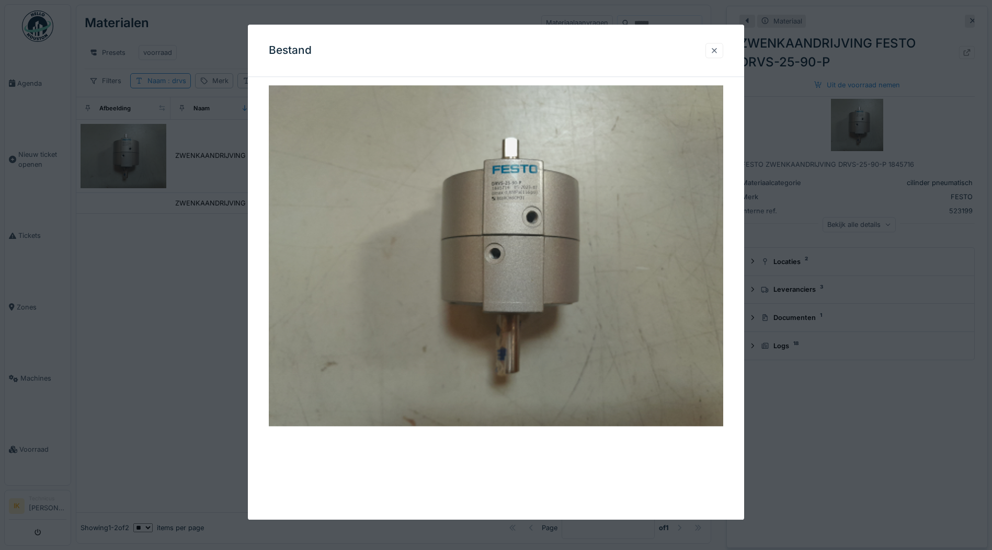
click at [717, 50] on div at bounding box center [714, 50] width 8 height 10
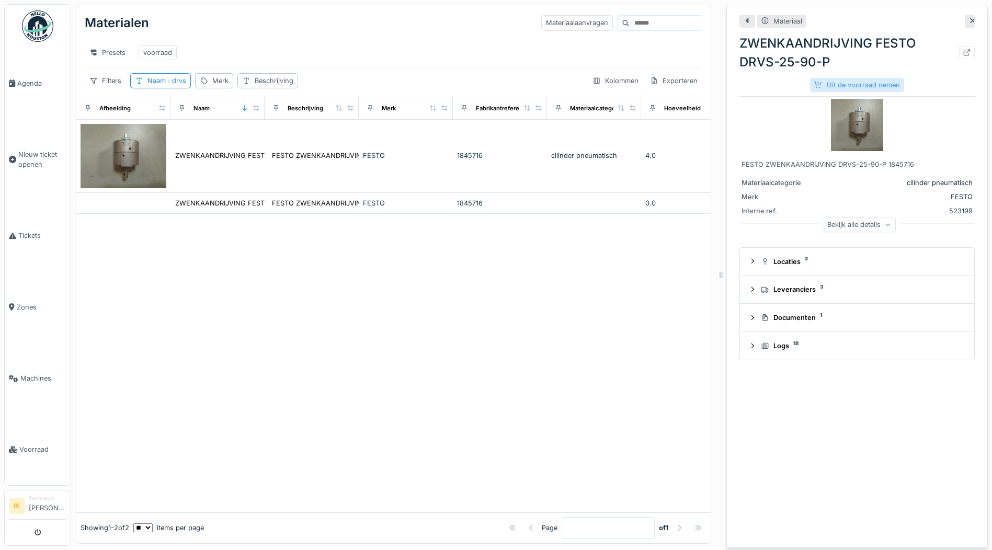
click at [838, 82] on div "Uit de voorraad nemen" at bounding box center [857, 85] width 94 height 14
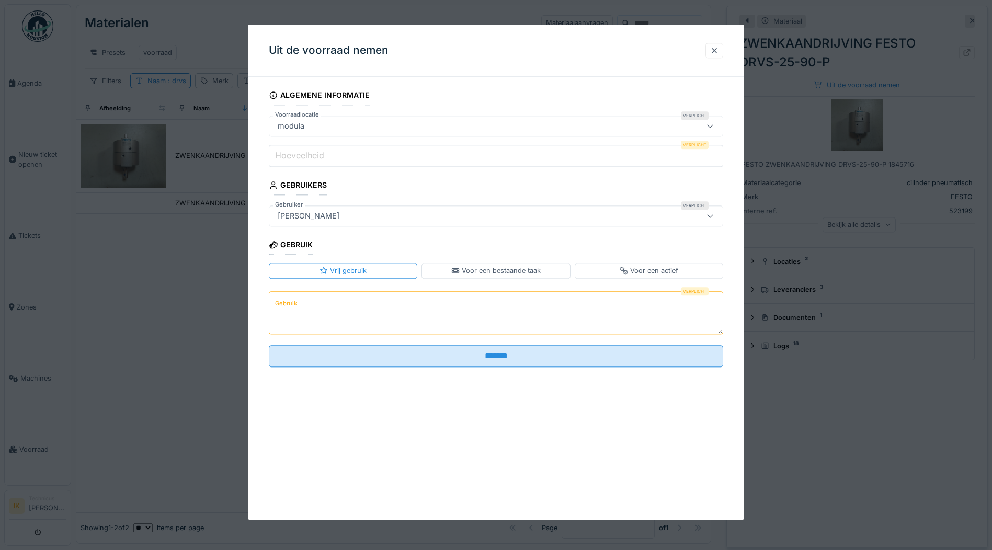
click at [353, 156] on input "Hoeveelheid" at bounding box center [496, 156] width 454 height 22
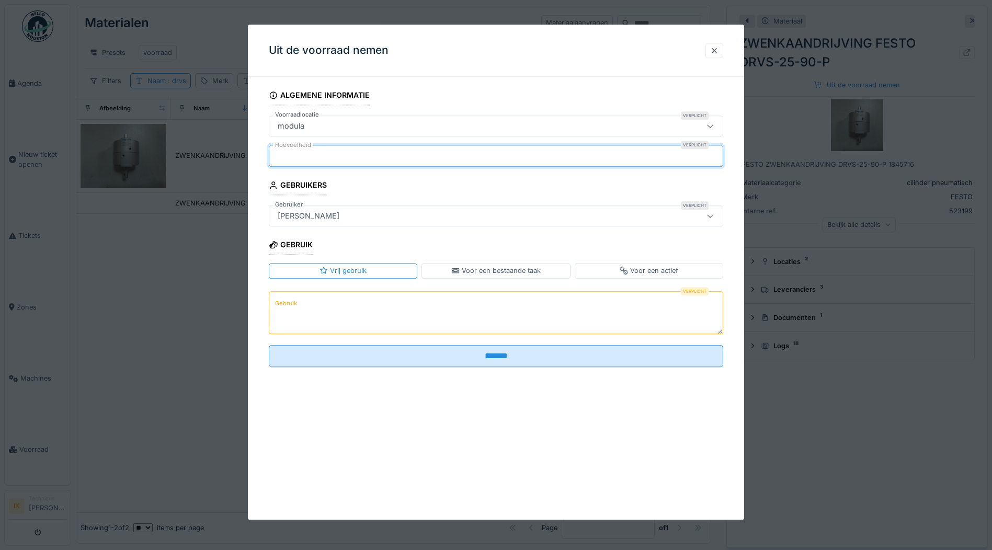
type input "*"
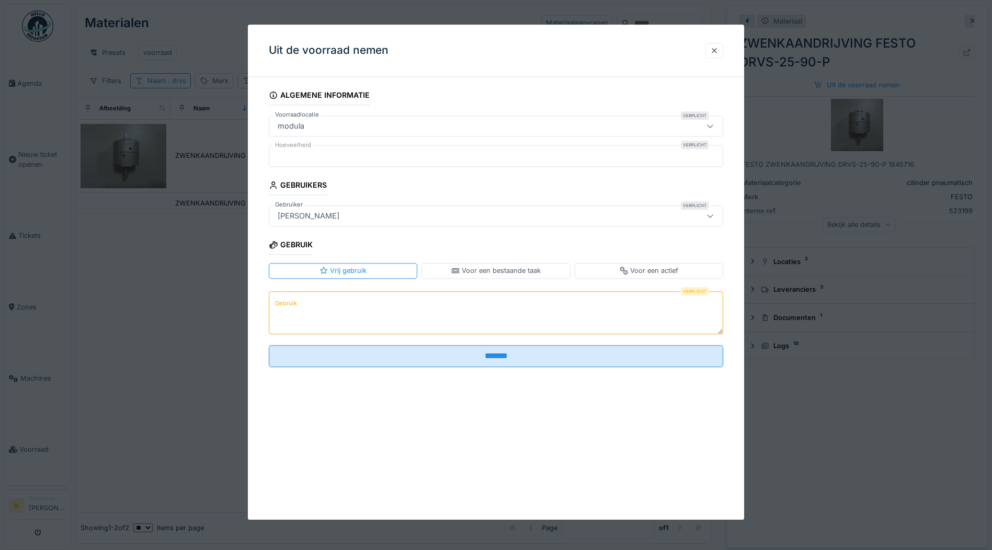
click at [325, 306] on textarea "Gebruik" at bounding box center [496, 312] width 454 height 43
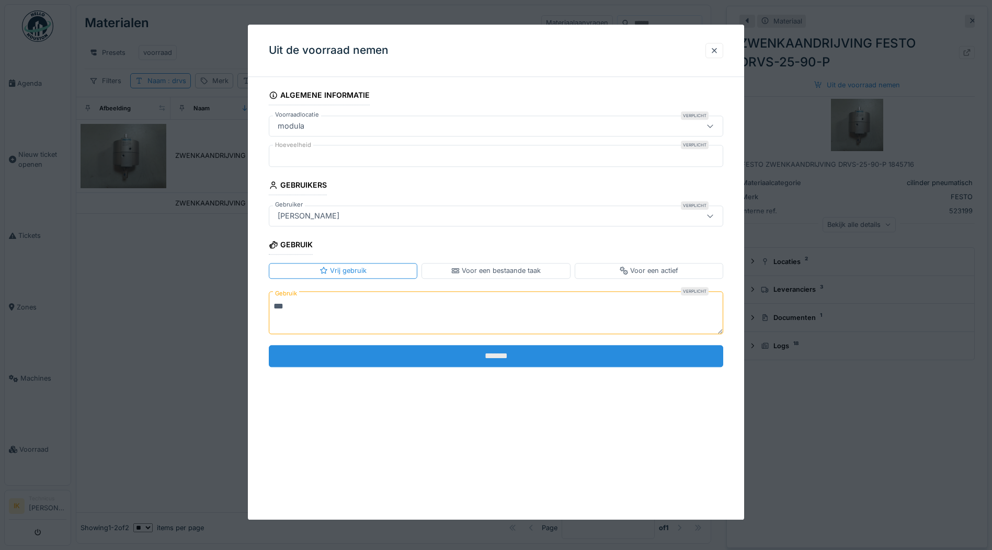
type textarea "***"
click at [442, 356] on input "*******" at bounding box center [496, 356] width 454 height 22
